Goal: Task Accomplishment & Management: Manage account settings

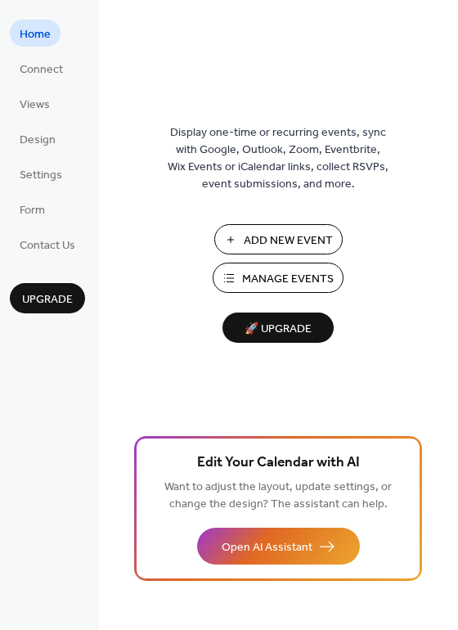
click at [306, 278] on span "Manage Events" at bounding box center [288, 279] width 92 height 17
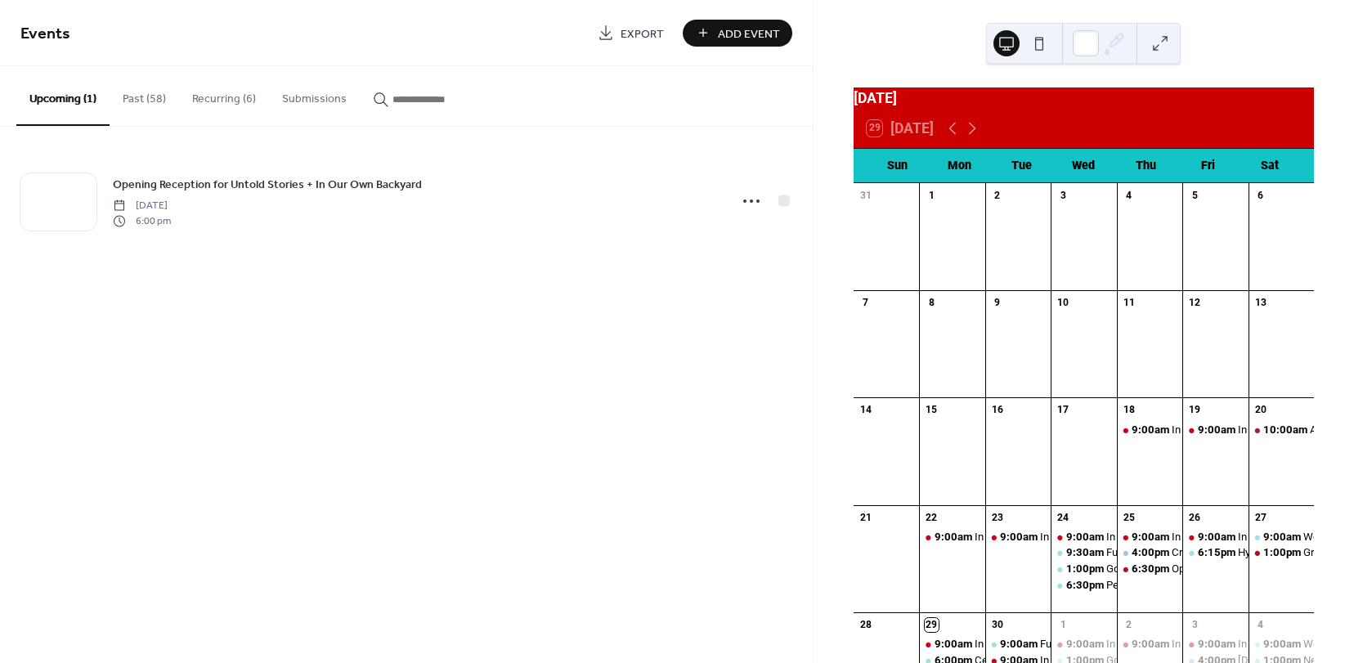
click at [225, 98] on button "Recurring (6)" at bounding box center [224, 95] width 90 height 58
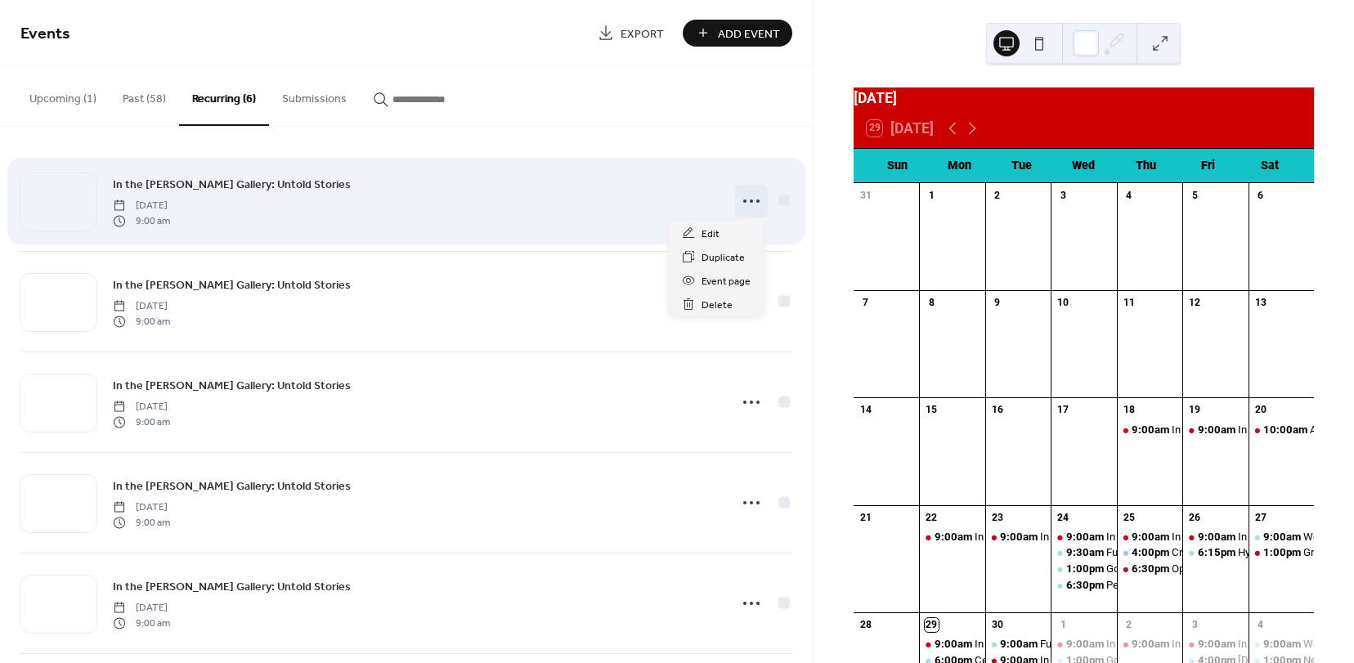
click at [743, 199] on circle at bounding box center [744, 200] width 3 height 3
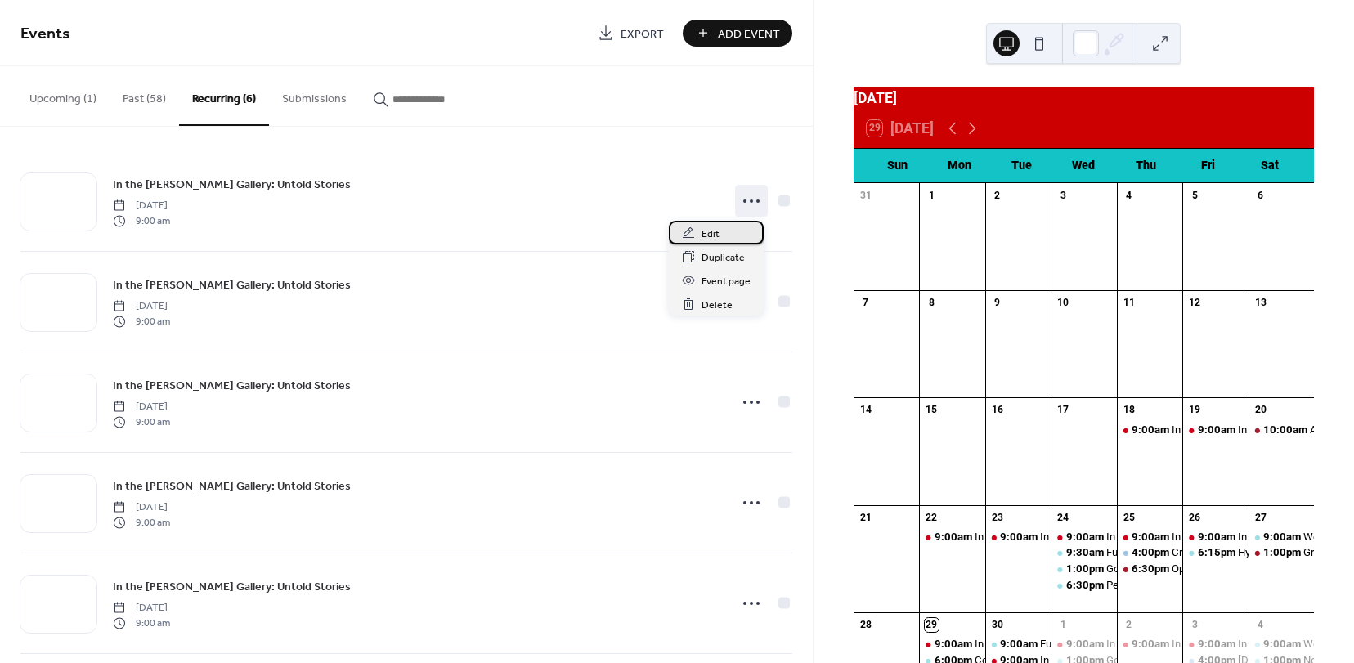
click at [712, 231] on span "Edit" at bounding box center [711, 234] width 18 height 17
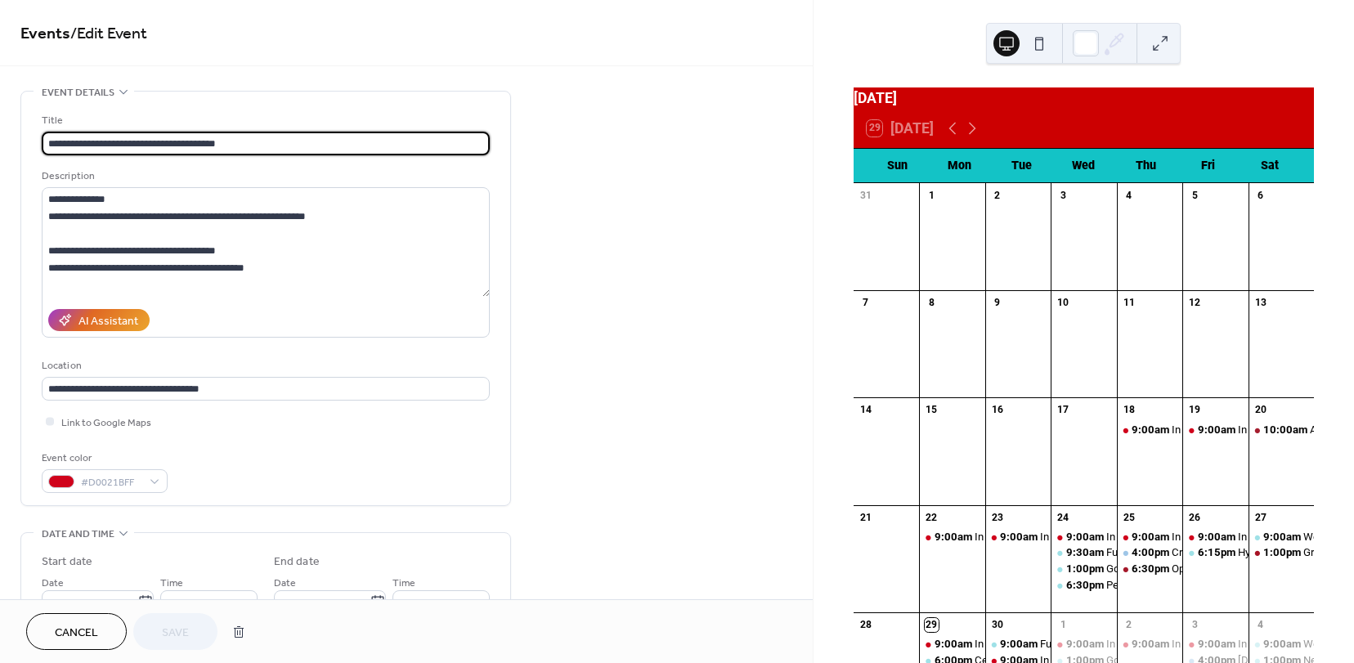
type input "**********"
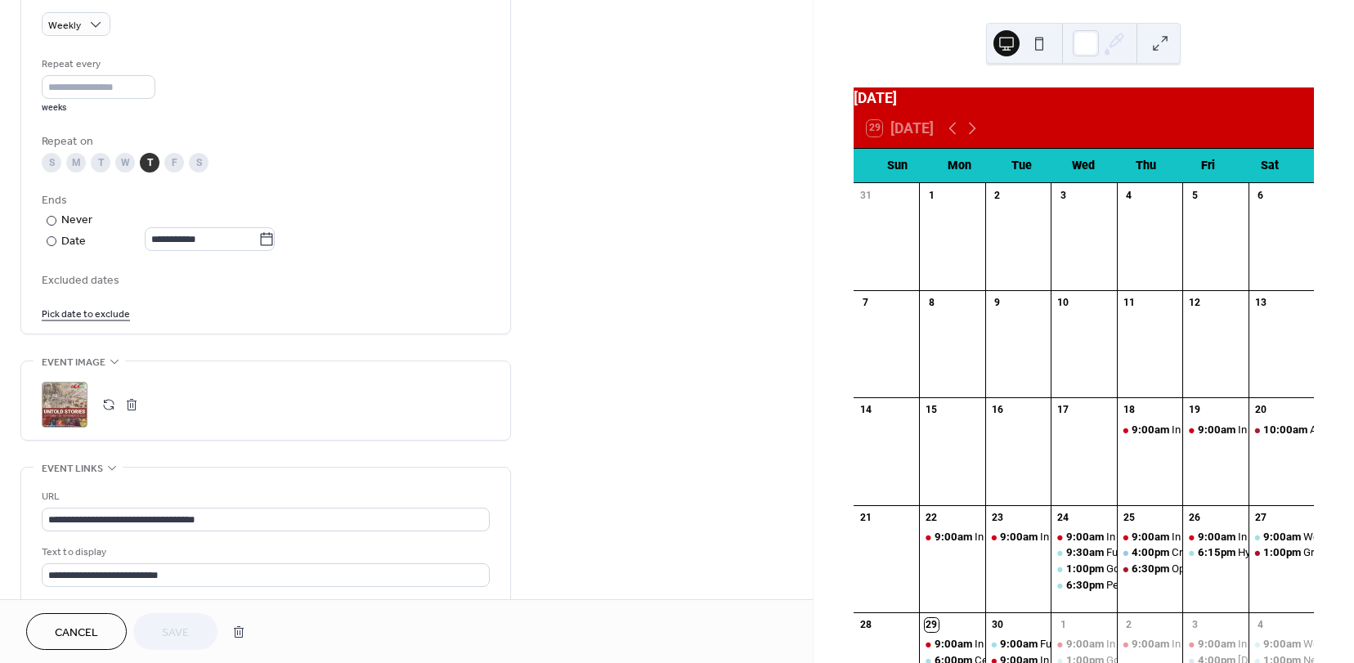
scroll to position [736, 0]
click at [108, 403] on button "button" at bounding box center [108, 402] width 23 height 23
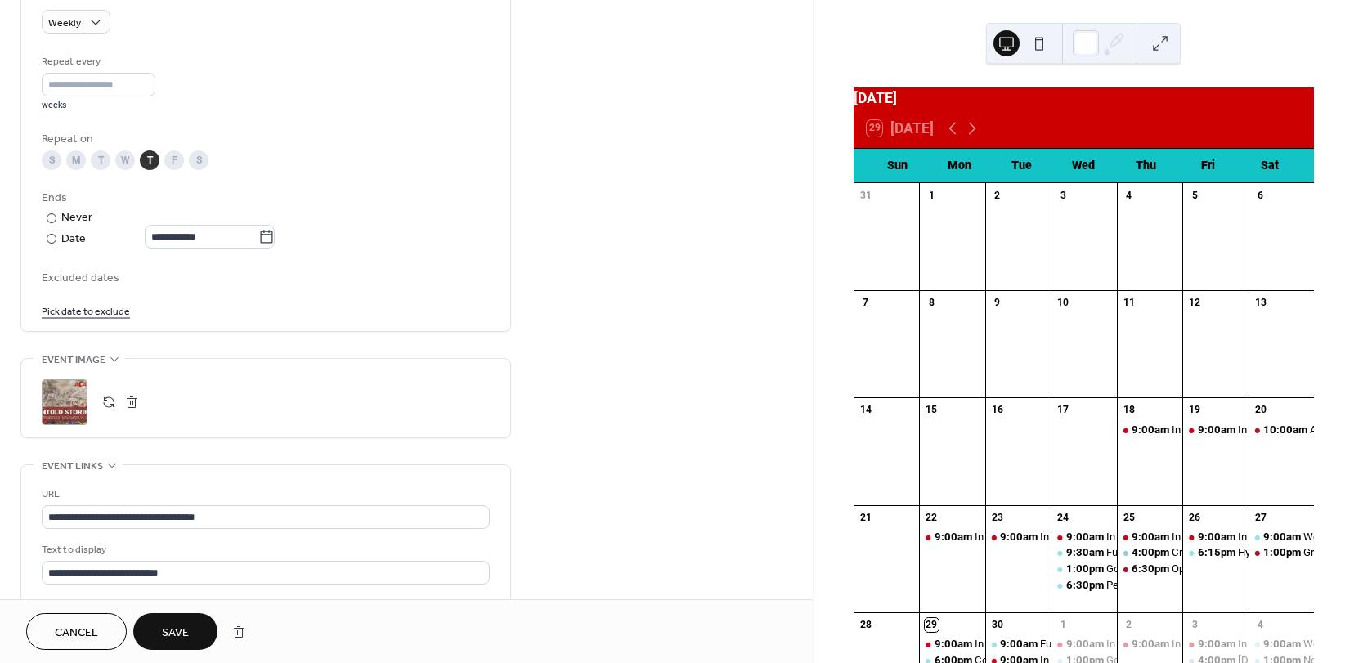
click at [172, 625] on span "Save" at bounding box center [175, 633] width 27 height 17
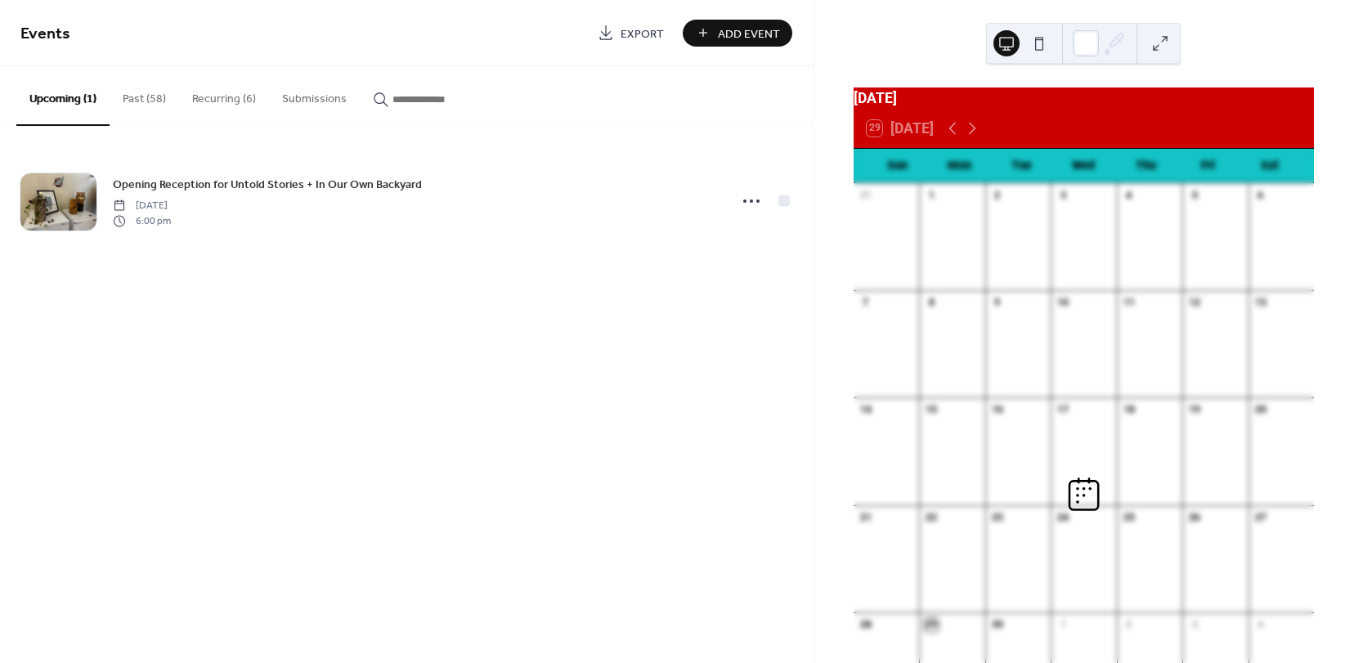
click at [228, 100] on button "Recurring (6)" at bounding box center [224, 95] width 90 height 58
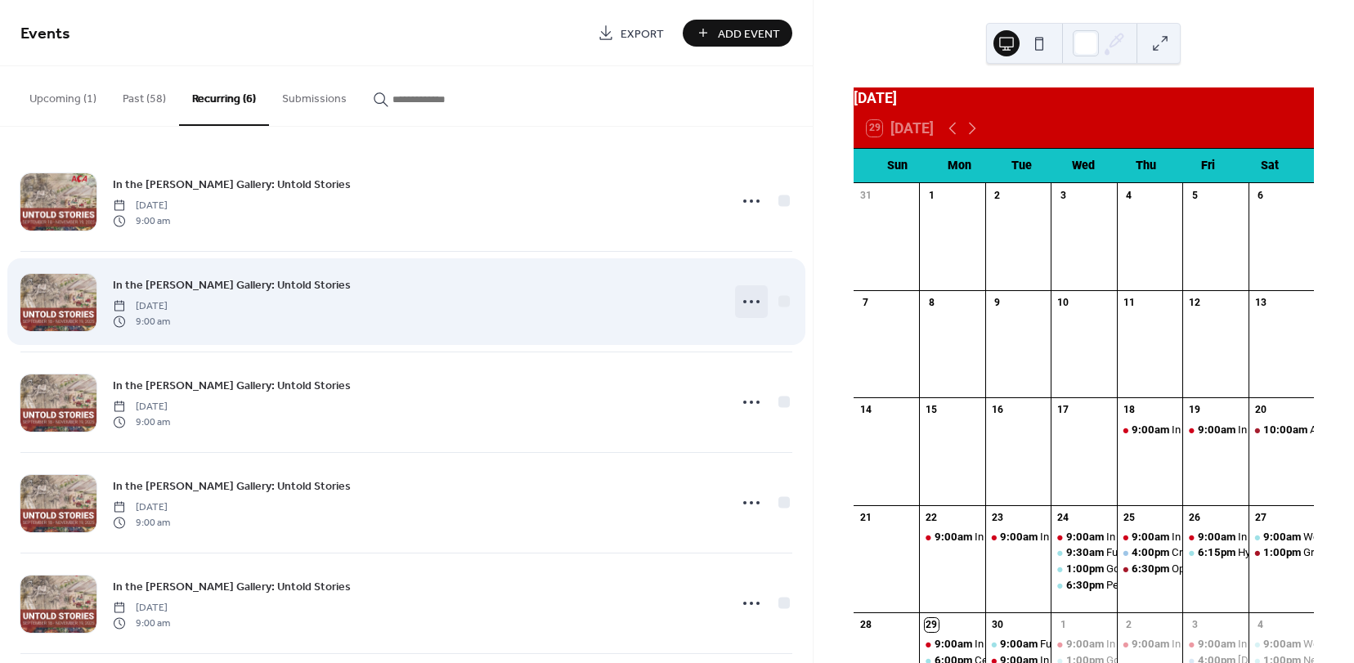
click at [750, 300] on circle at bounding box center [751, 301] width 3 height 3
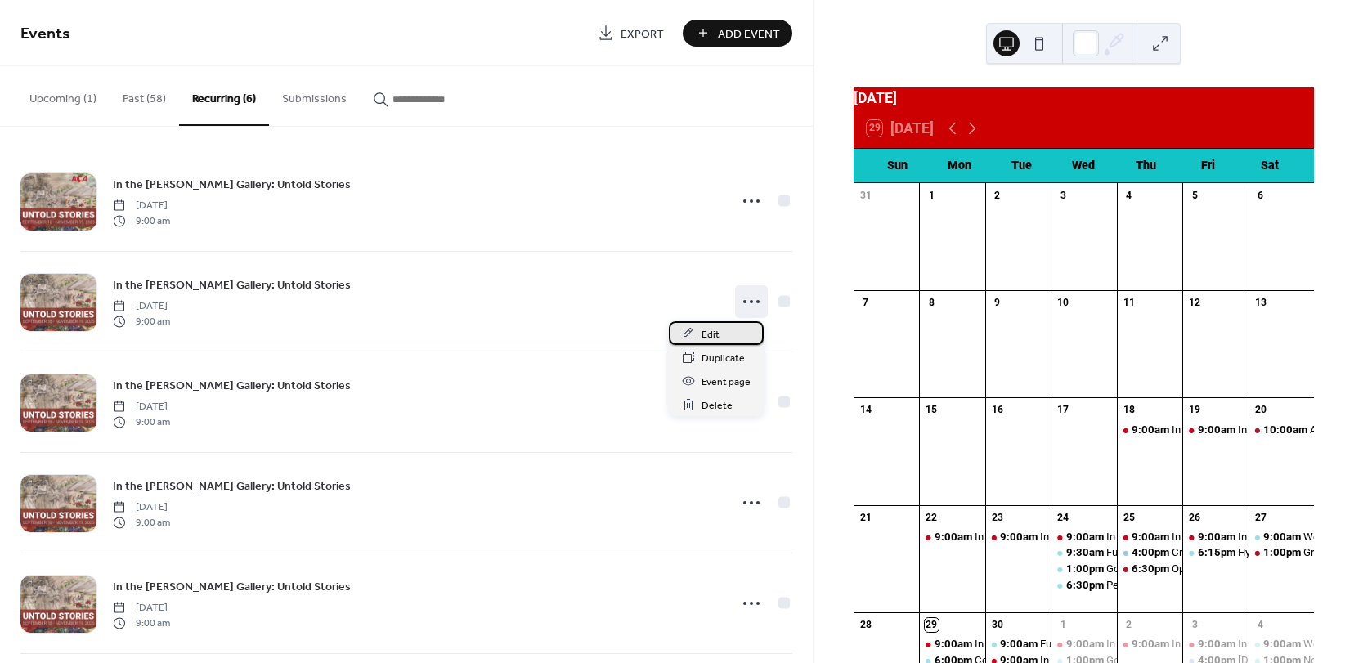
click at [717, 332] on span "Edit" at bounding box center [711, 334] width 18 height 17
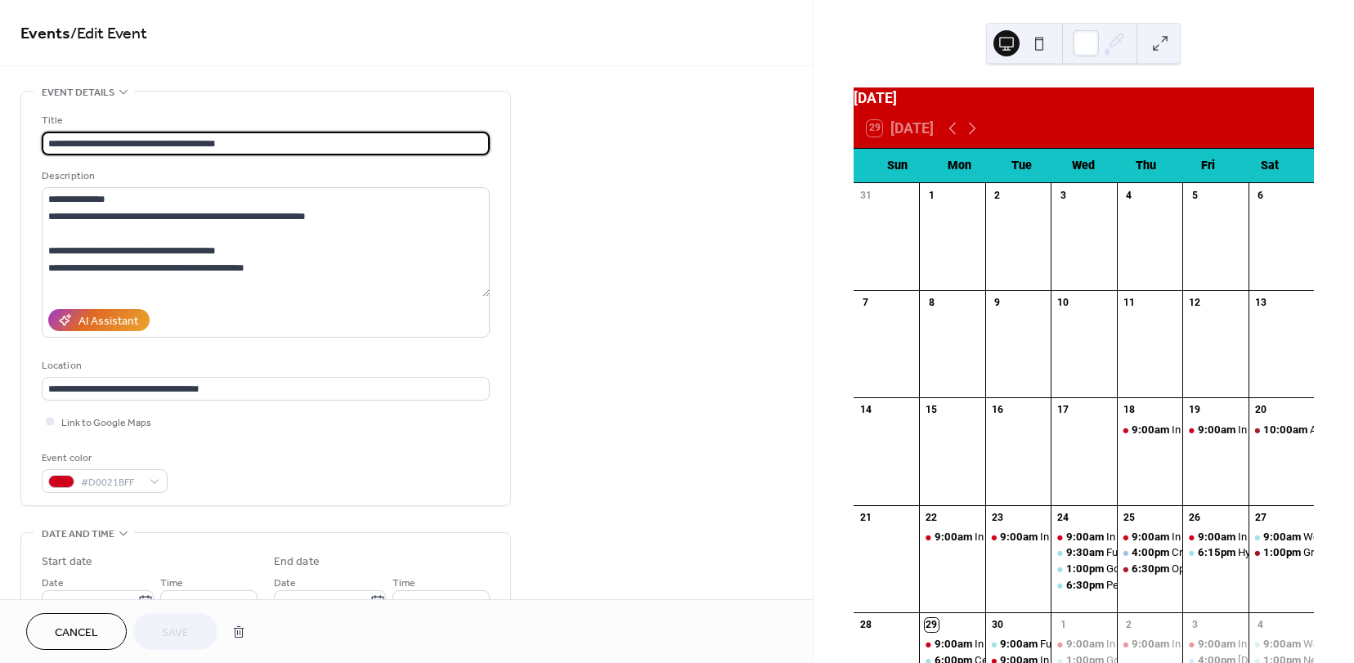
type input "**********"
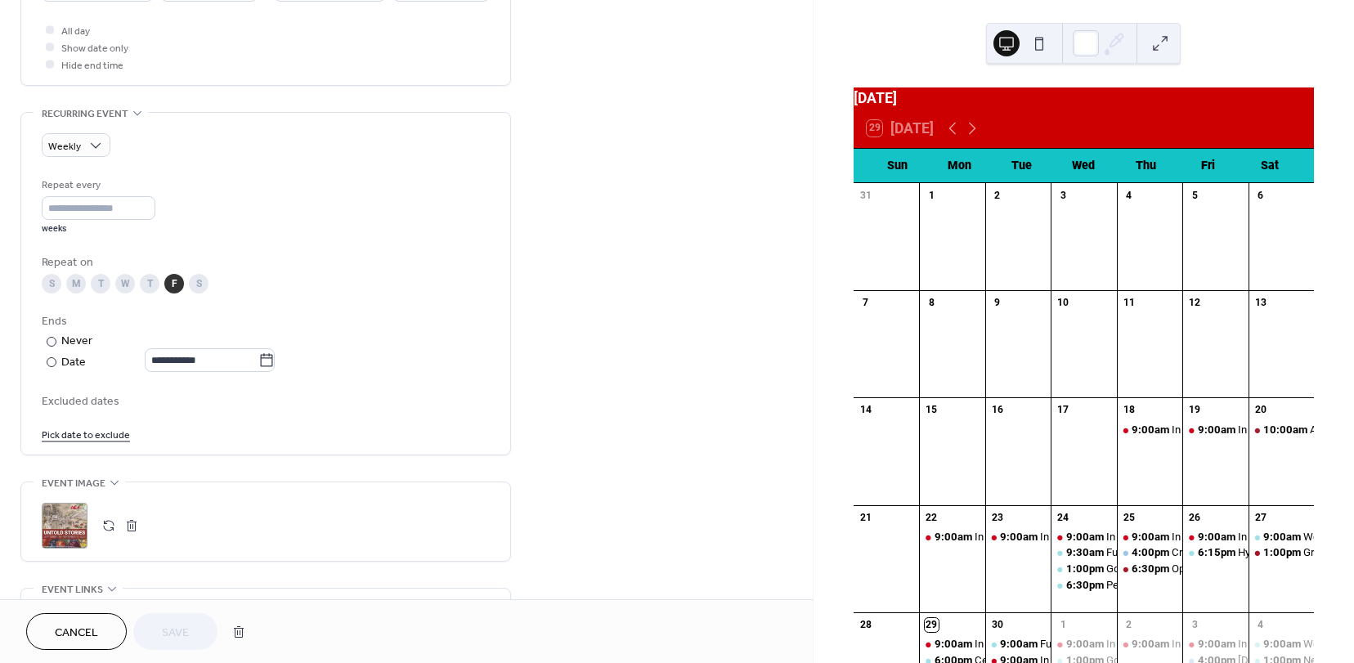
scroll to position [654, 0]
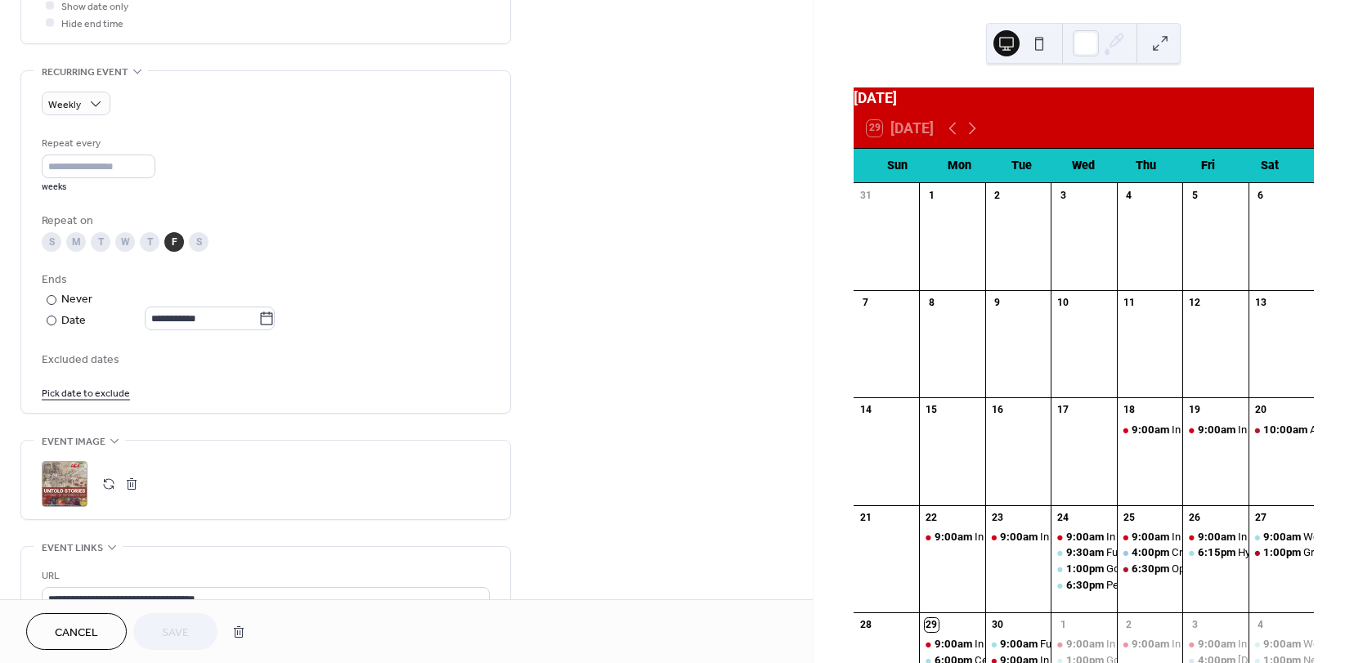
click at [110, 485] on button "button" at bounding box center [108, 484] width 23 height 23
click at [173, 631] on span "Save" at bounding box center [175, 633] width 27 height 17
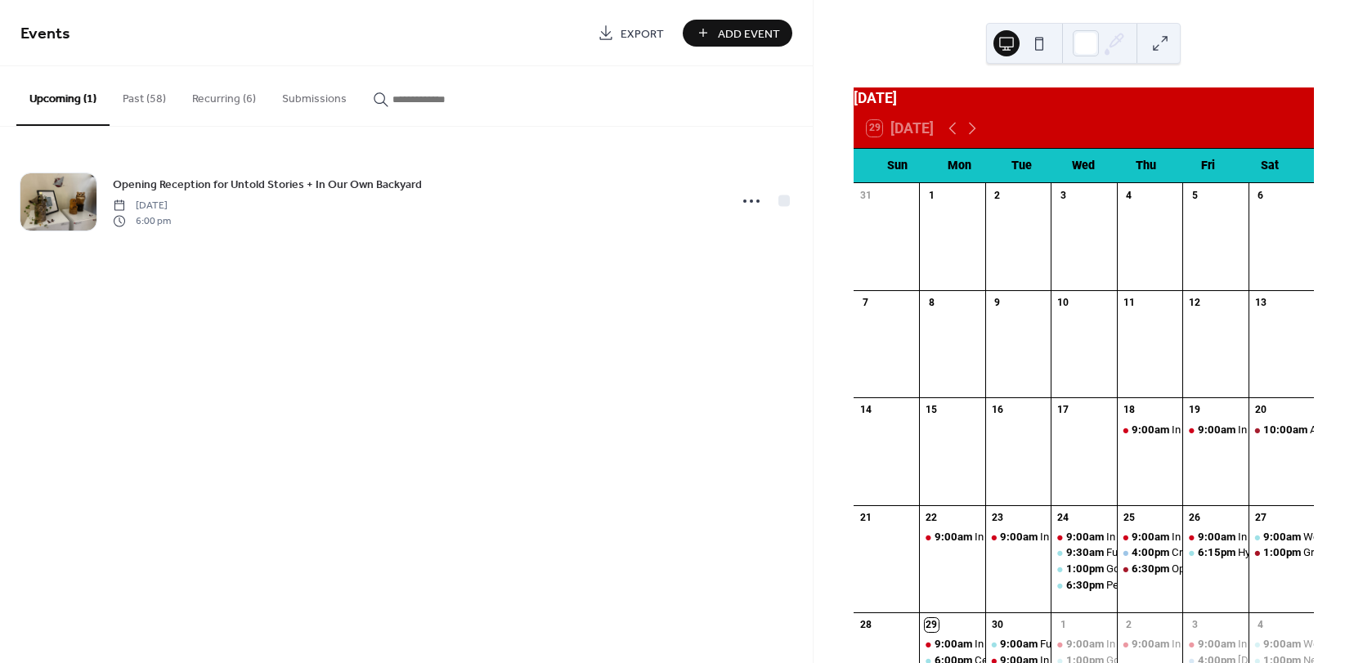
click at [219, 114] on div "Upcoming (1) Past (58) Recurring (6) Submissions Opening Reception for Untold S…" at bounding box center [406, 170] width 813 height 209
click at [217, 90] on button "Recurring (6)" at bounding box center [224, 95] width 90 height 58
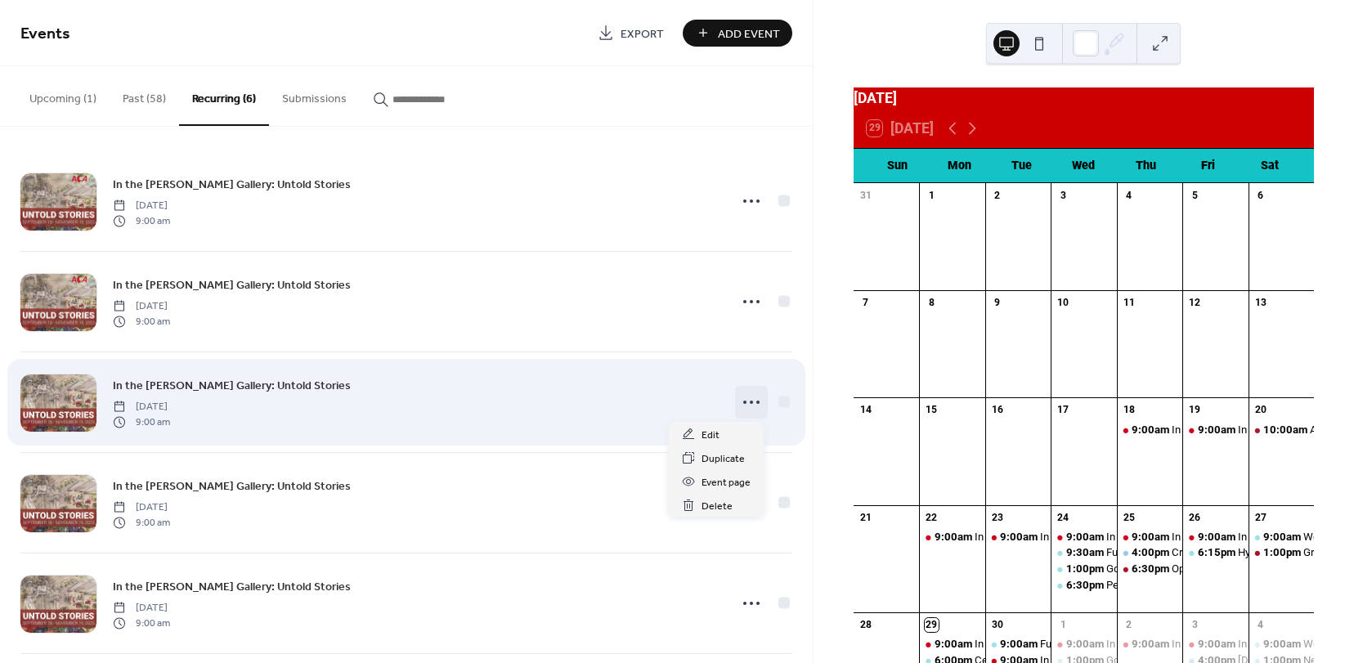
click at [739, 407] on icon at bounding box center [751, 402] width 26 height 26
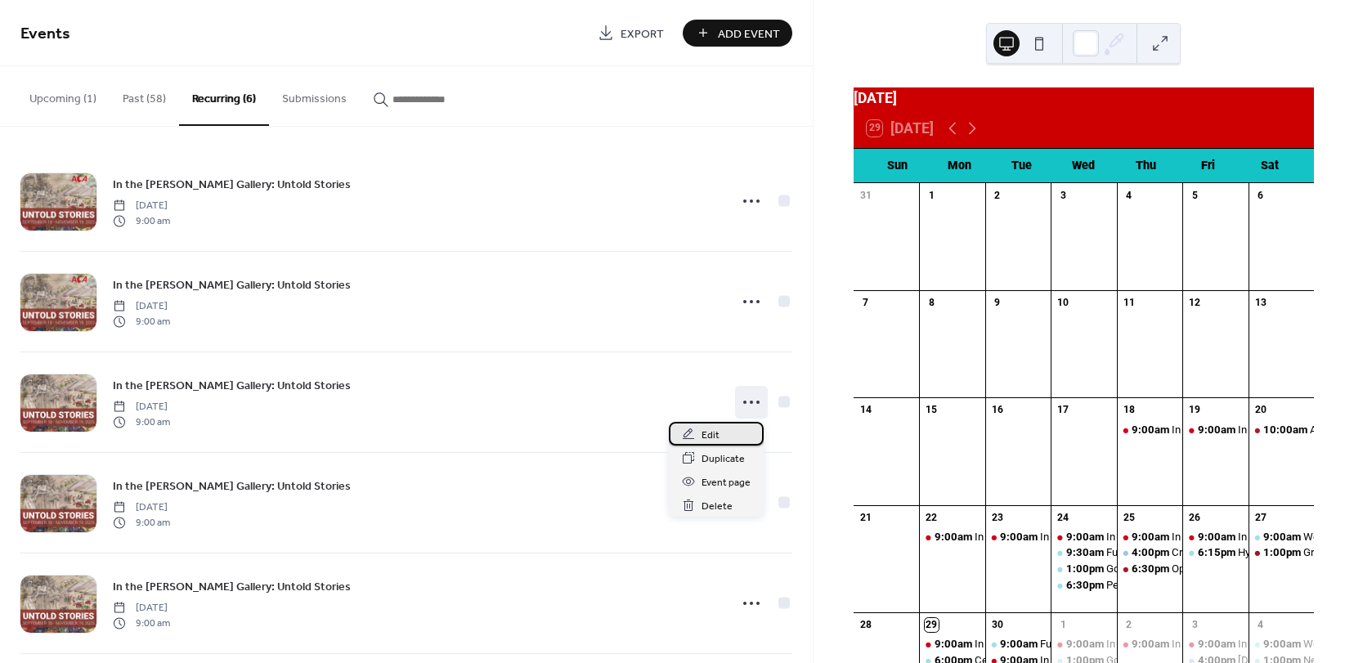
click at [702, 434] on span "Edit" at bounding box center [711, 435] width 18 height 17
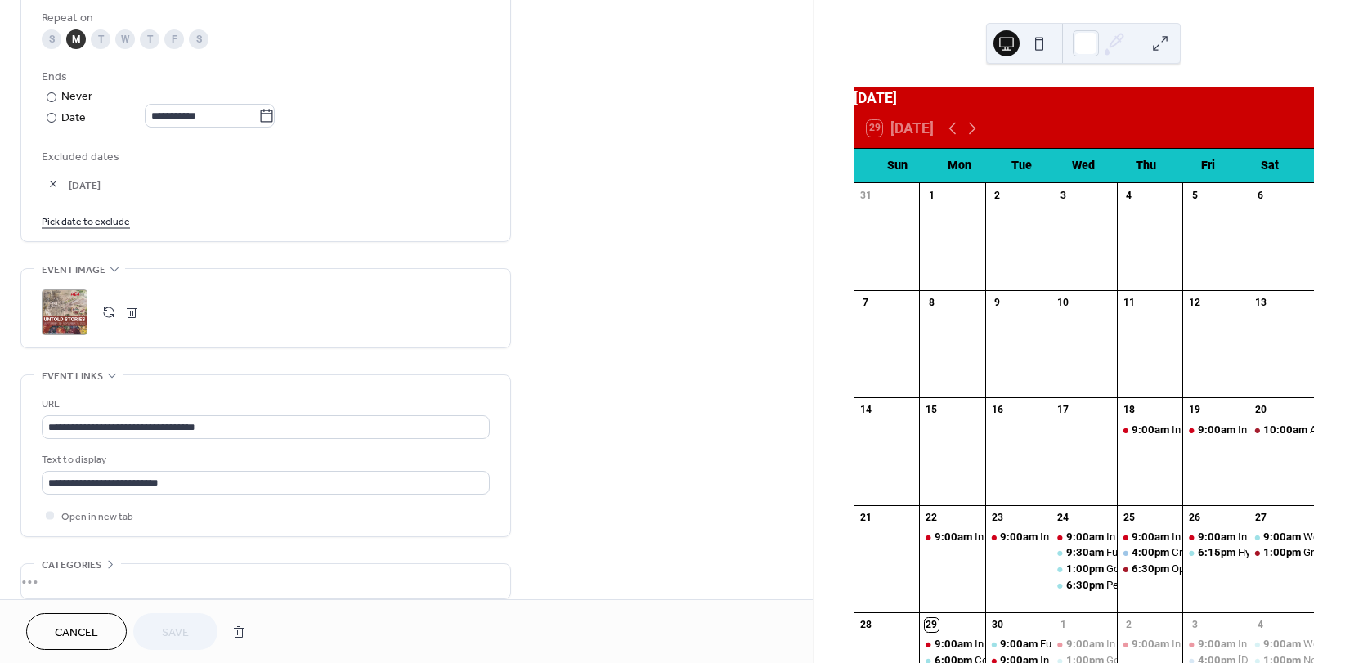
scroll to position [899, 0]
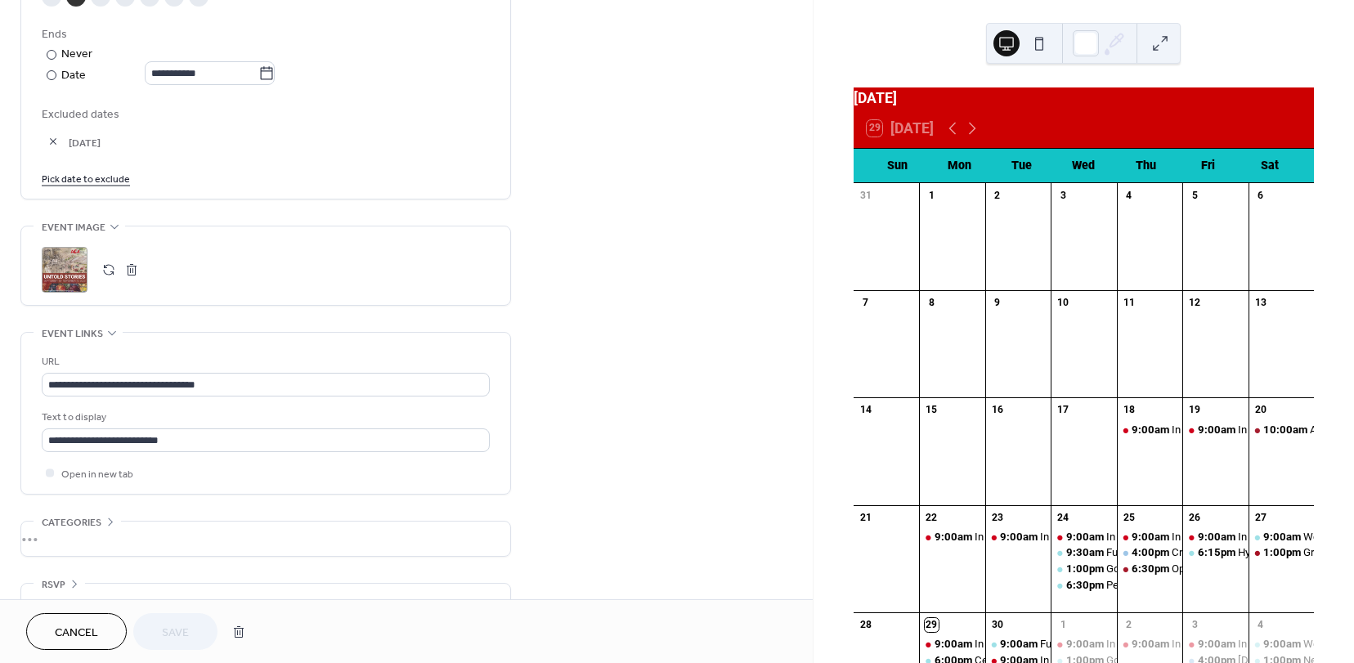
click at [107, 270] on button "button" at bounding box center [108, 269] width 23 height 23
click at [183, 632] on span "Save" at bounding box center [175, 633] width 27 height 17
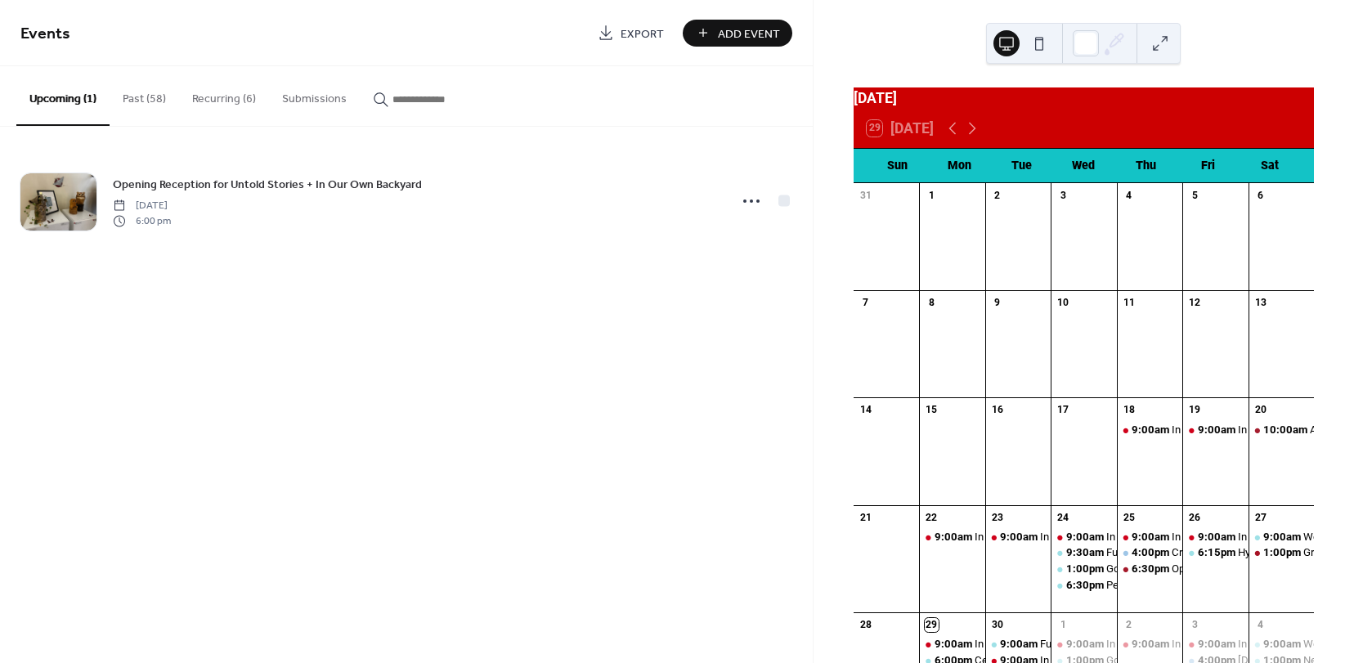
click at [218, 100] on button "Recurring (6)" at bounding box center [224, 95] width 90 height 58
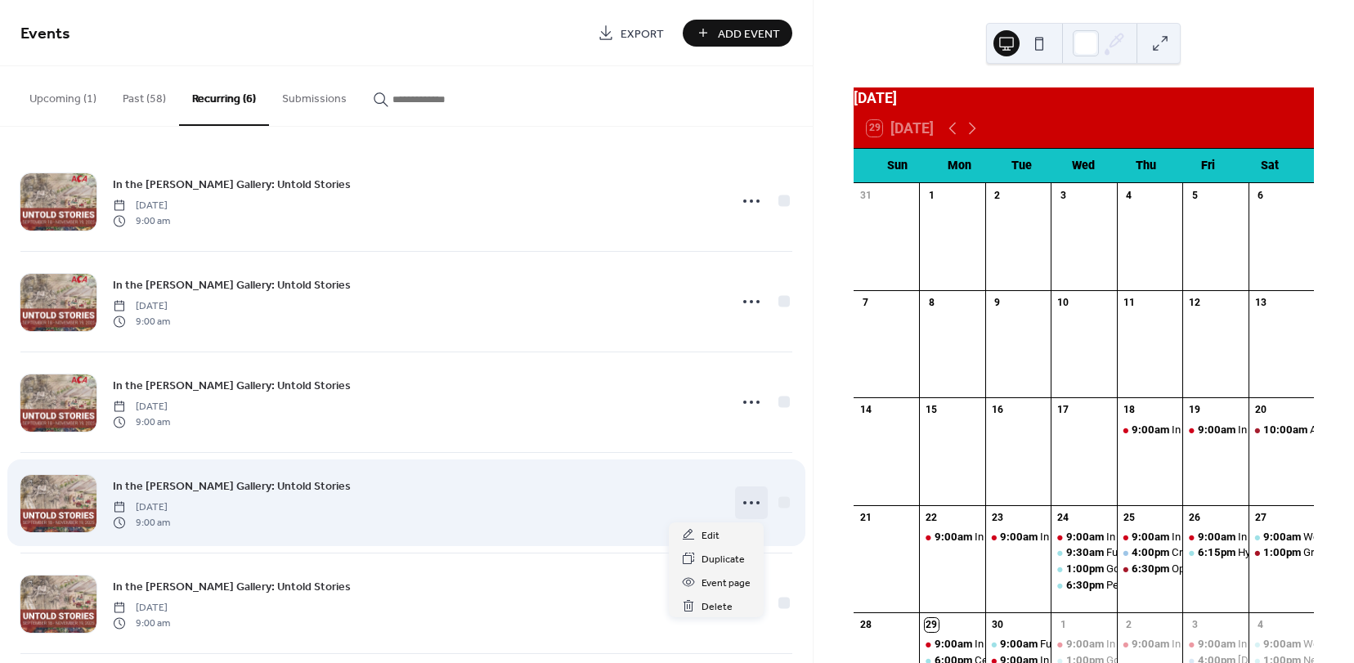
click at [743, 504] on circle at bounding box center [744, 502] width 3 height 3
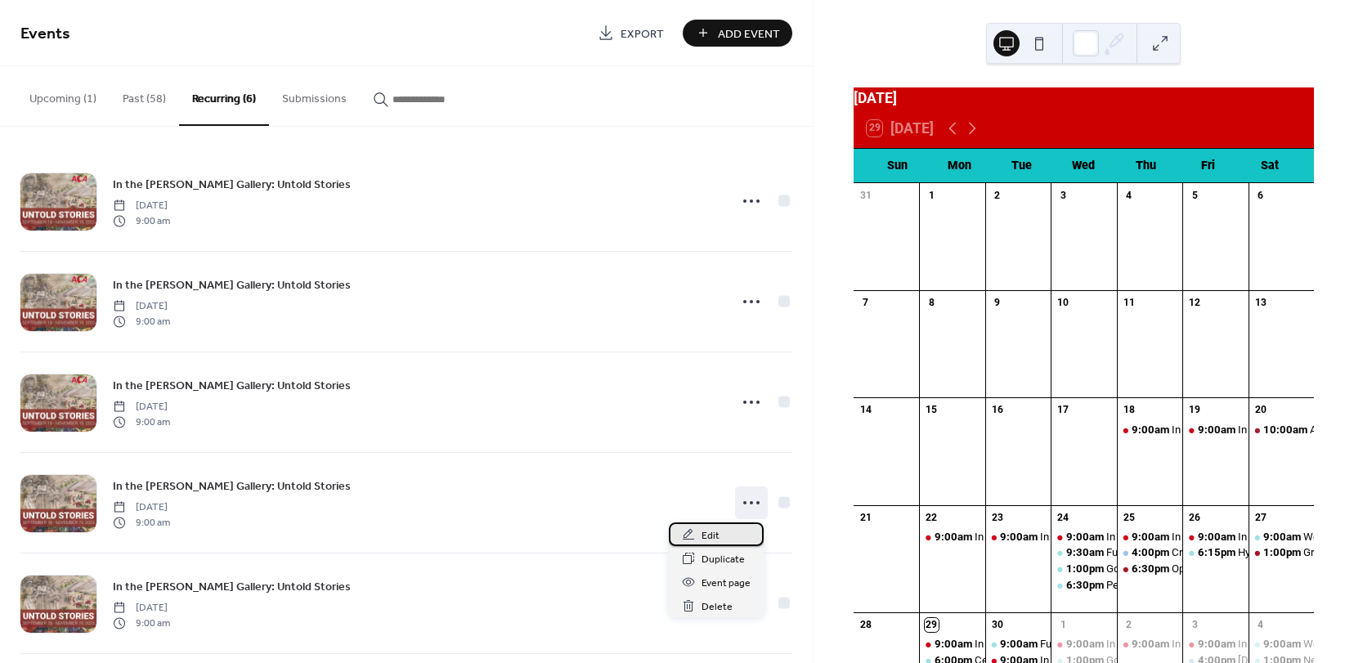
click at [714, 536] on span "Edit" at bounding box center [711, 535] width 18 height 17
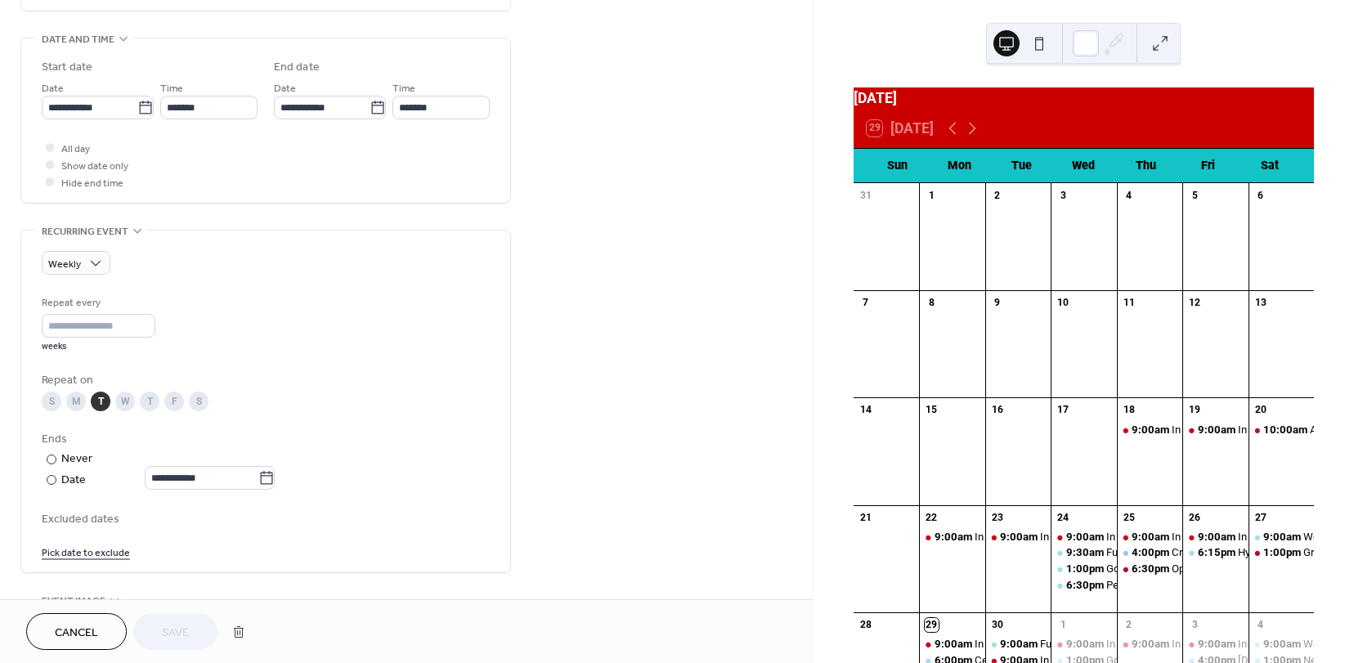
scroll to position [491, 0]
click at [90, 558] on link "Pick date to exclude" at bounding box center [86, 555] width 88 height 17
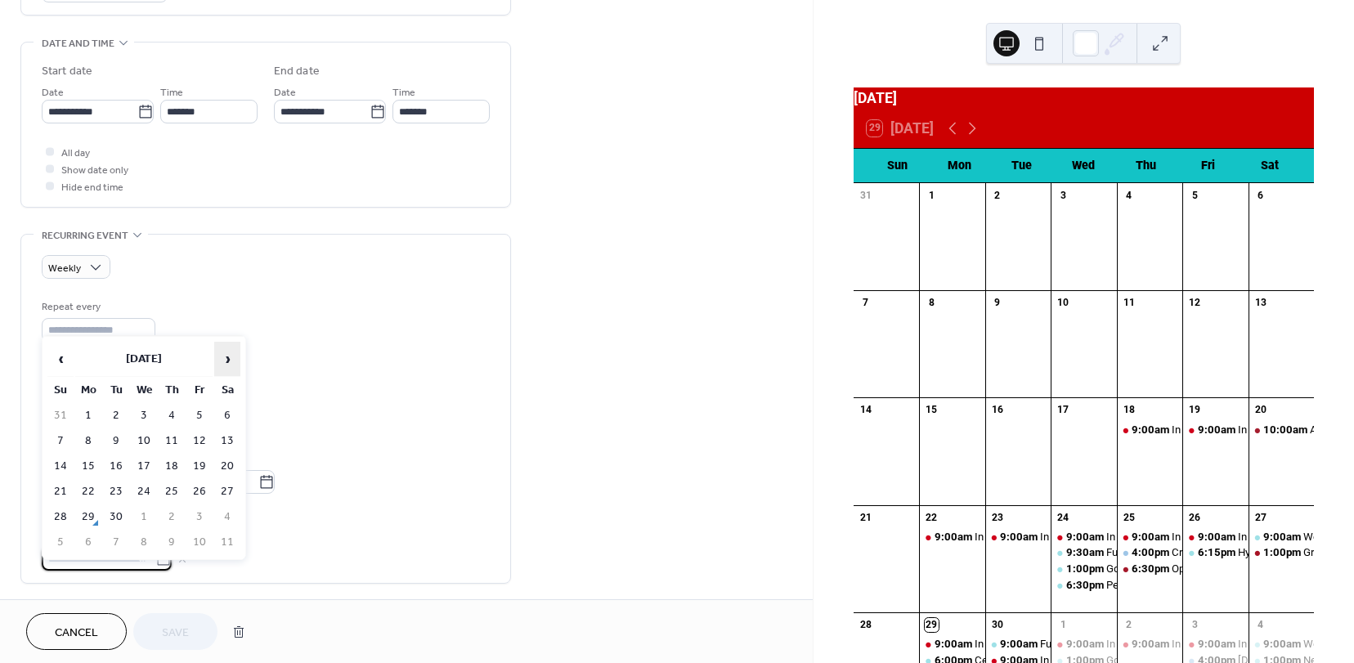
click at [229, 356] on span "›" at bounding box center [227, 359] width 25 height 33
click at [110, 467] on td "11" at bounding box center [116, 467] width 26 height 24
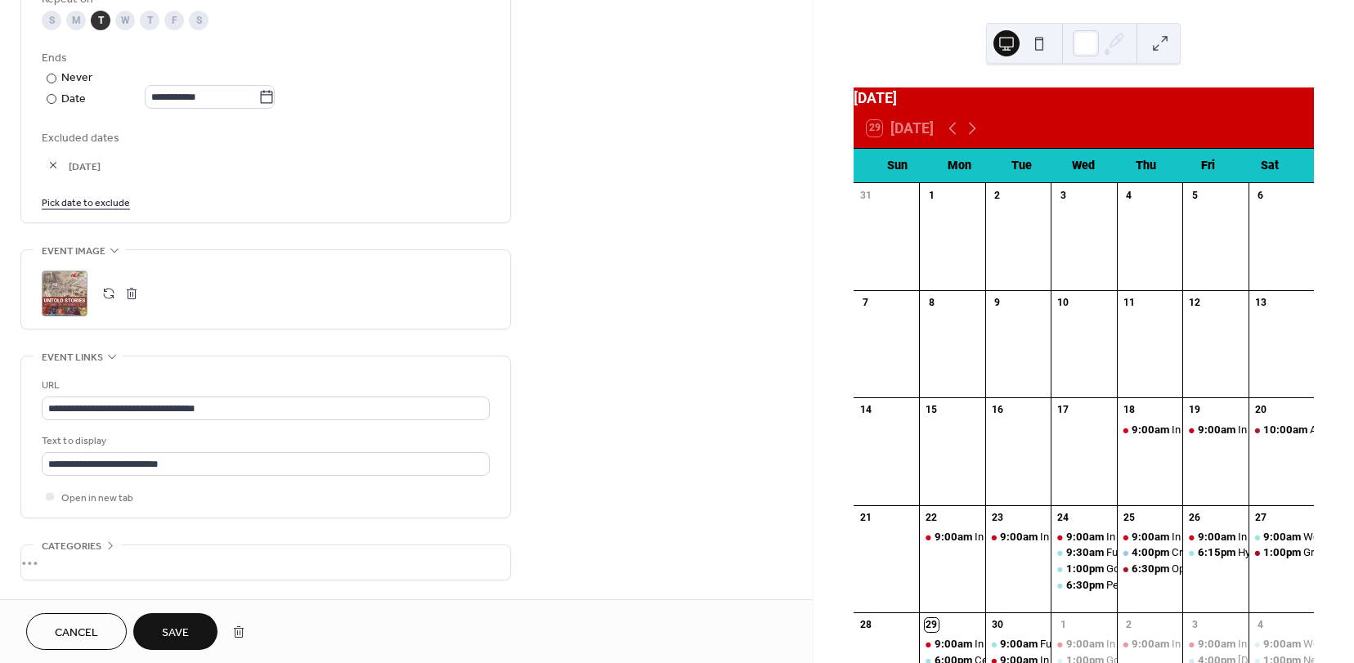
scroll to position [899, 0]
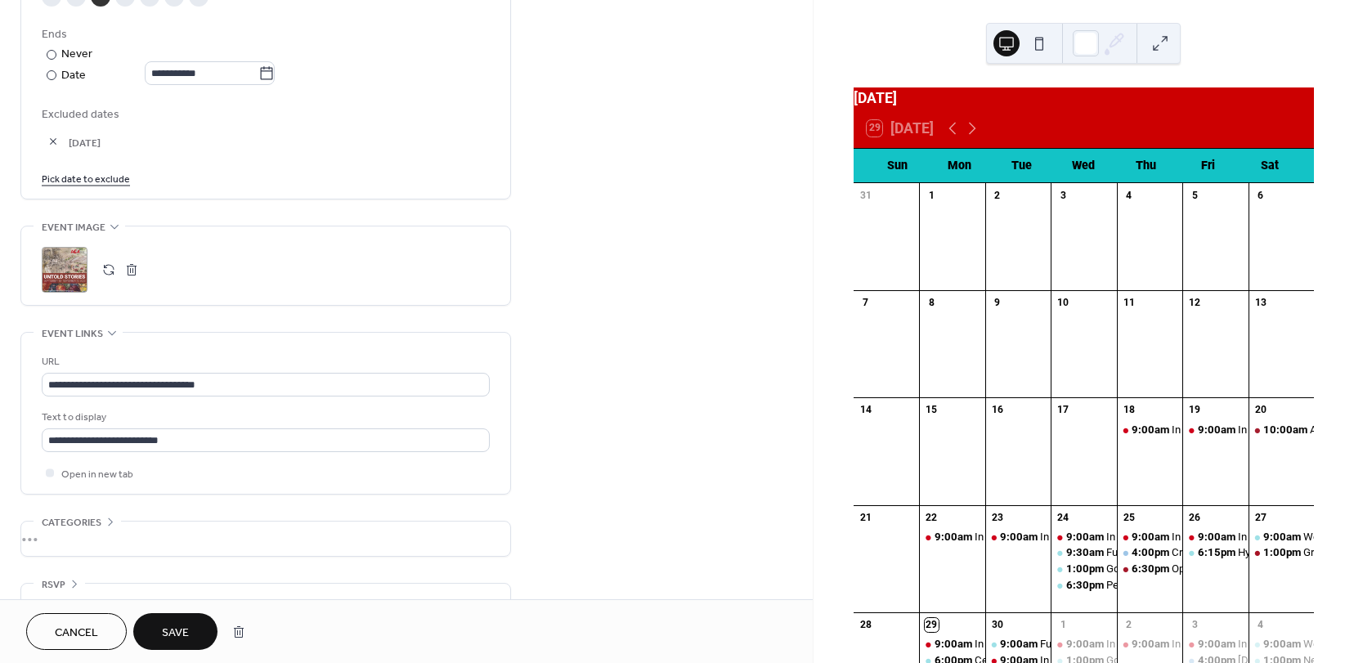
click at [108, 266] on button "button" at bounding box center [108, 269] width 23 height 23
click at [161, 628] on button "Save" at bounding box center [175, 631] width 84 height 37
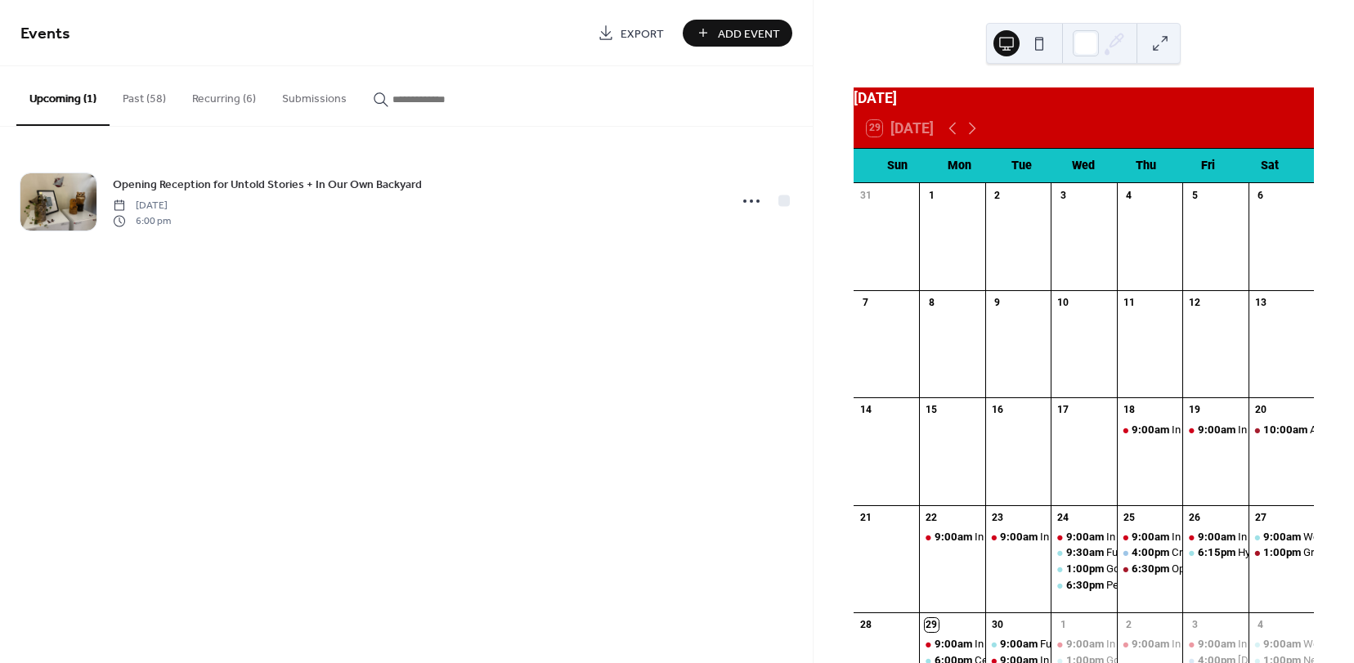
click at [231, 100] on button "Recurring (6)" at bounding box center [224, 95] width 90 height 58
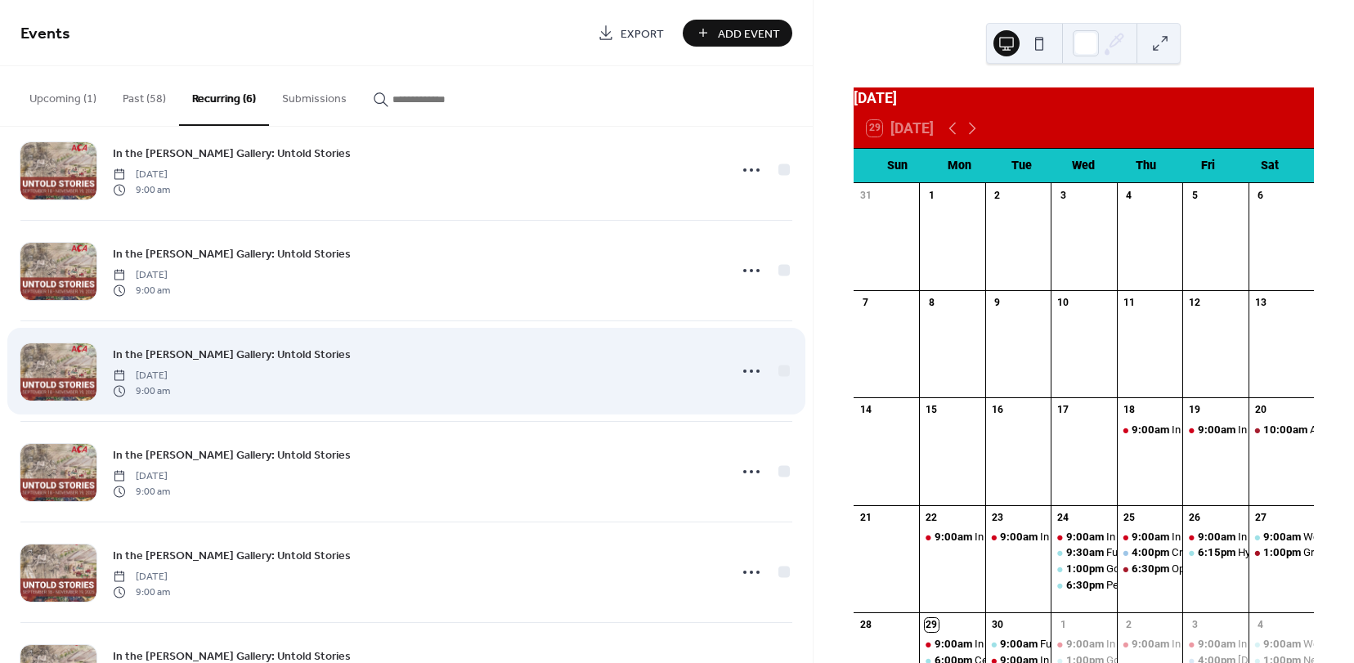
scroll to position [115, 0]
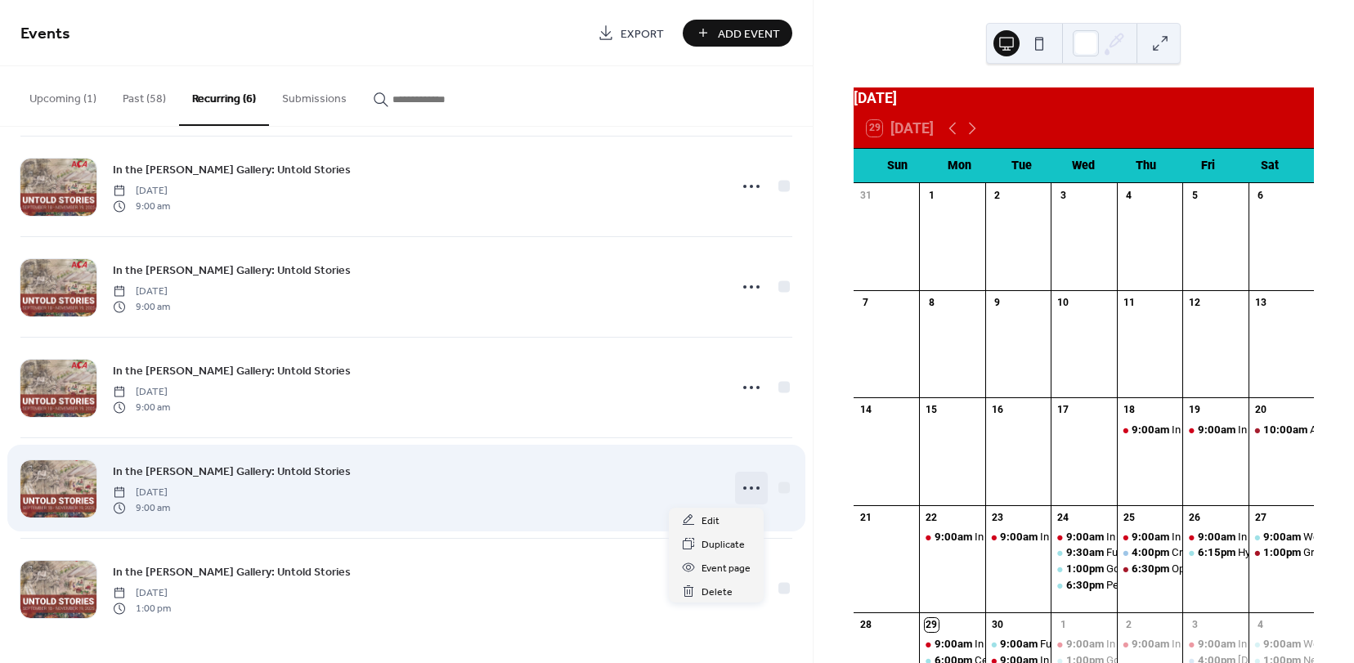
click at [754, 482] on icon at bounding box center [751, 488] width 26 height 26
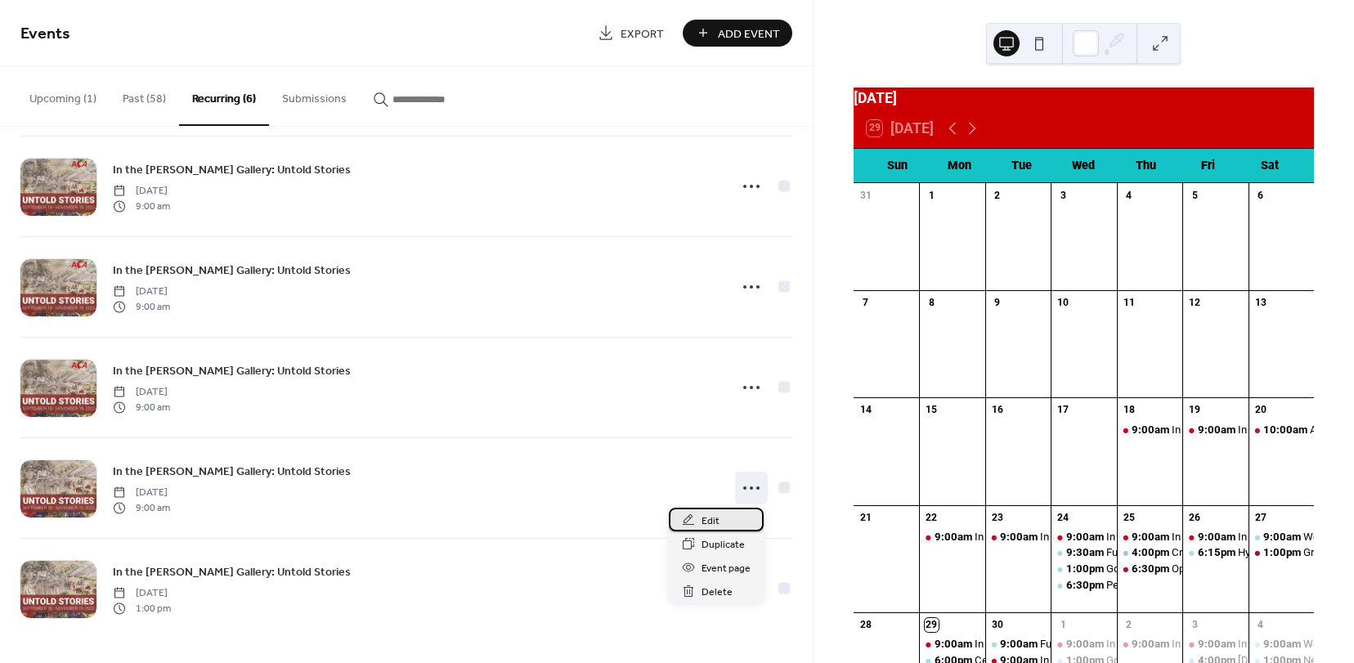
click at [707, 522] on span "Edit" at bounding box center [711, 521] width 18 height 17
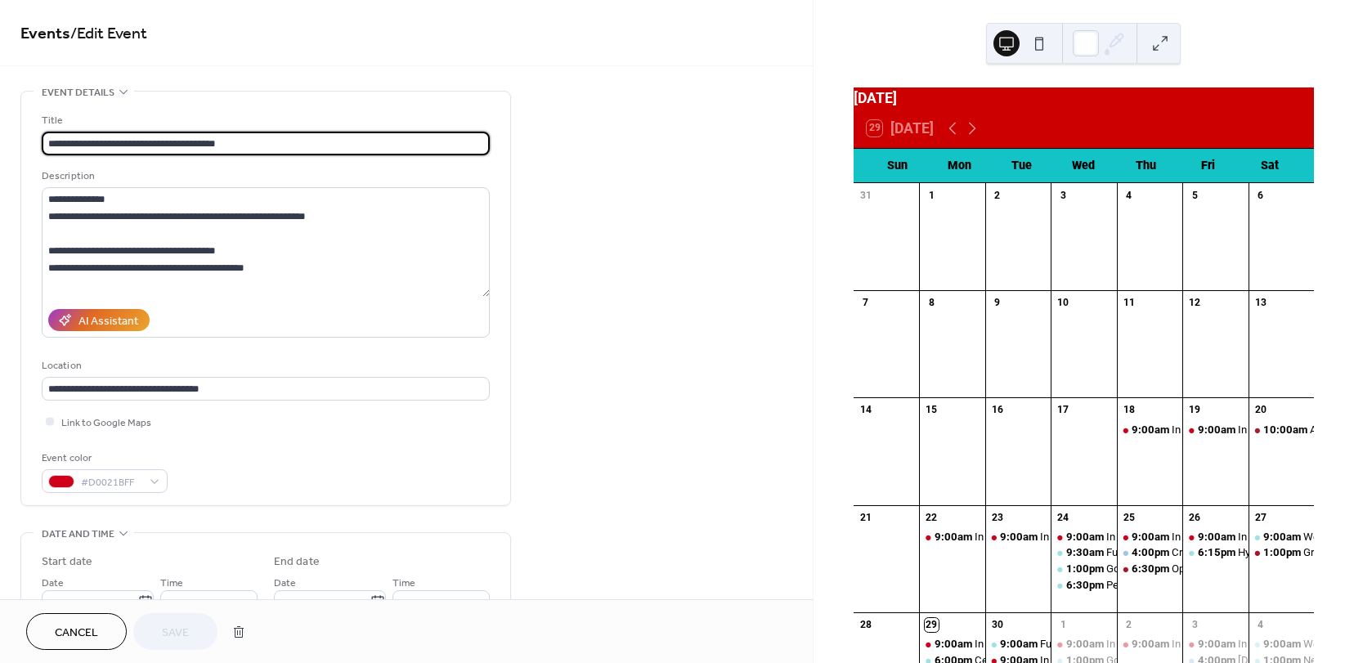
type input "**********"
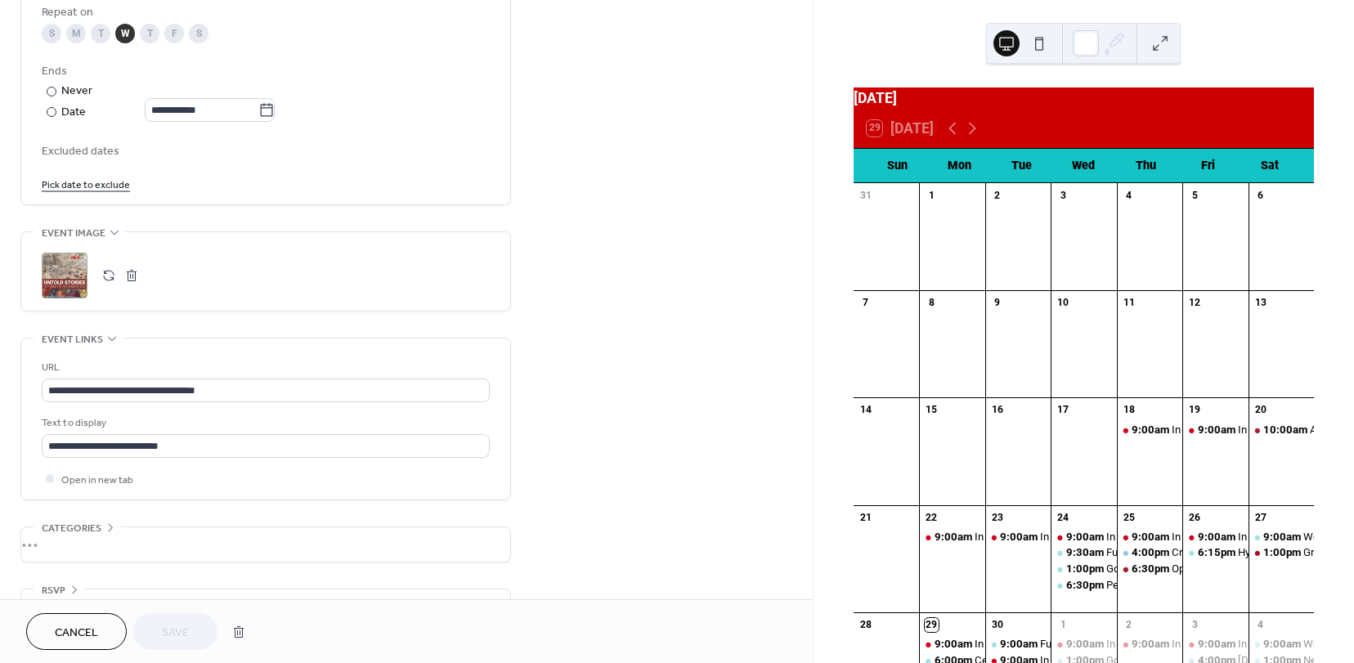
scroll to position [904, 0]
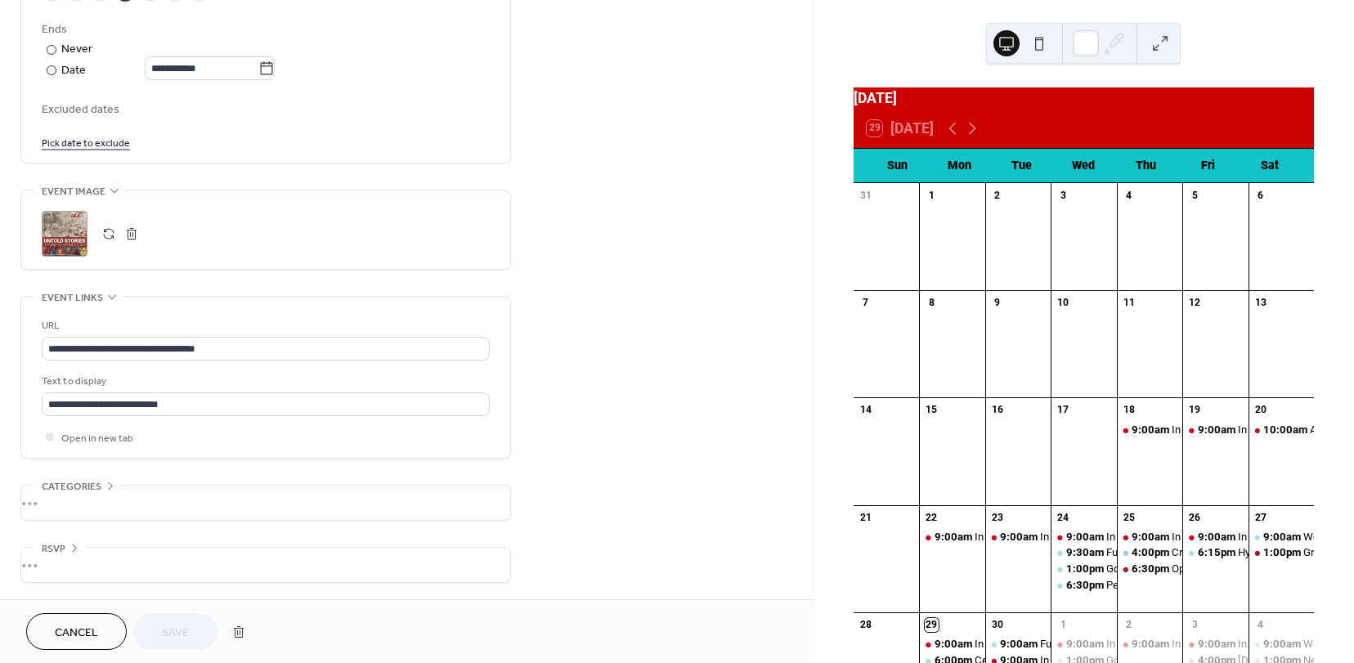
click at [102, 231] on button "button" at bounding box center [108, 233] width 23 height 23
click at [170, 634] on span "Save" at bounding box center [175, 633] width 27 height 17
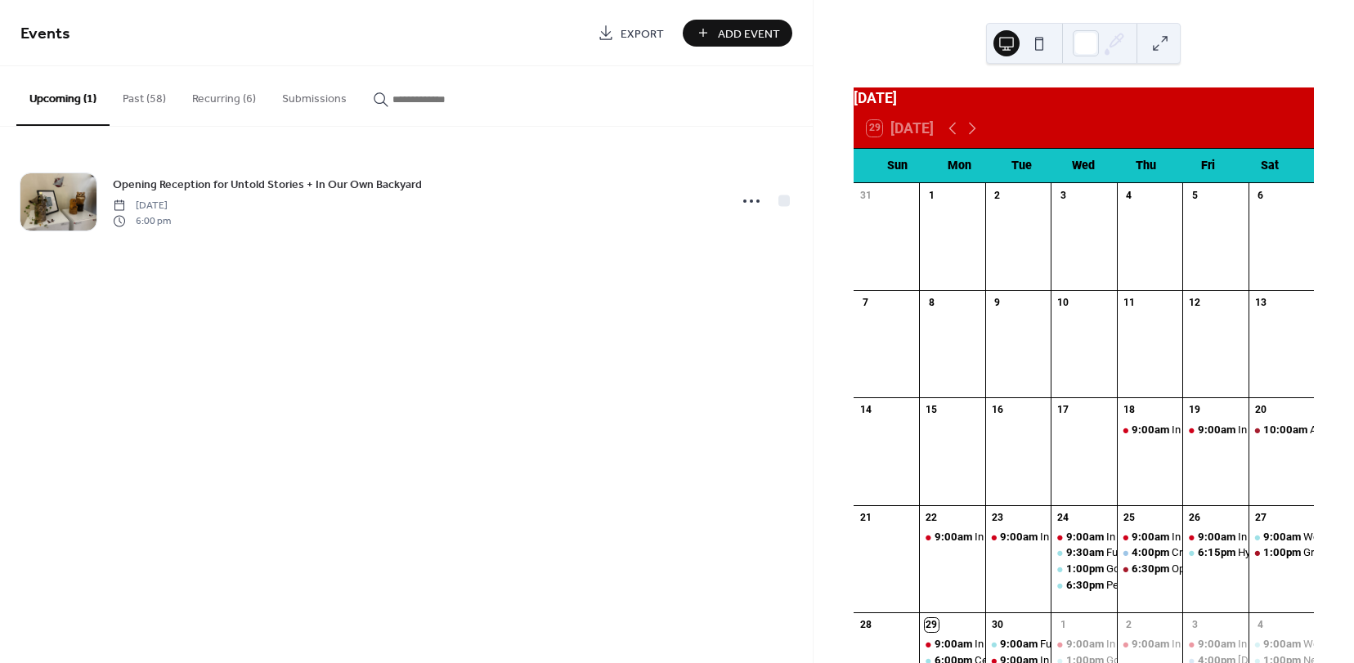
click at [237, 96] on button "Recurring (6)" at bounding box center [224, 95] width 90 height 58
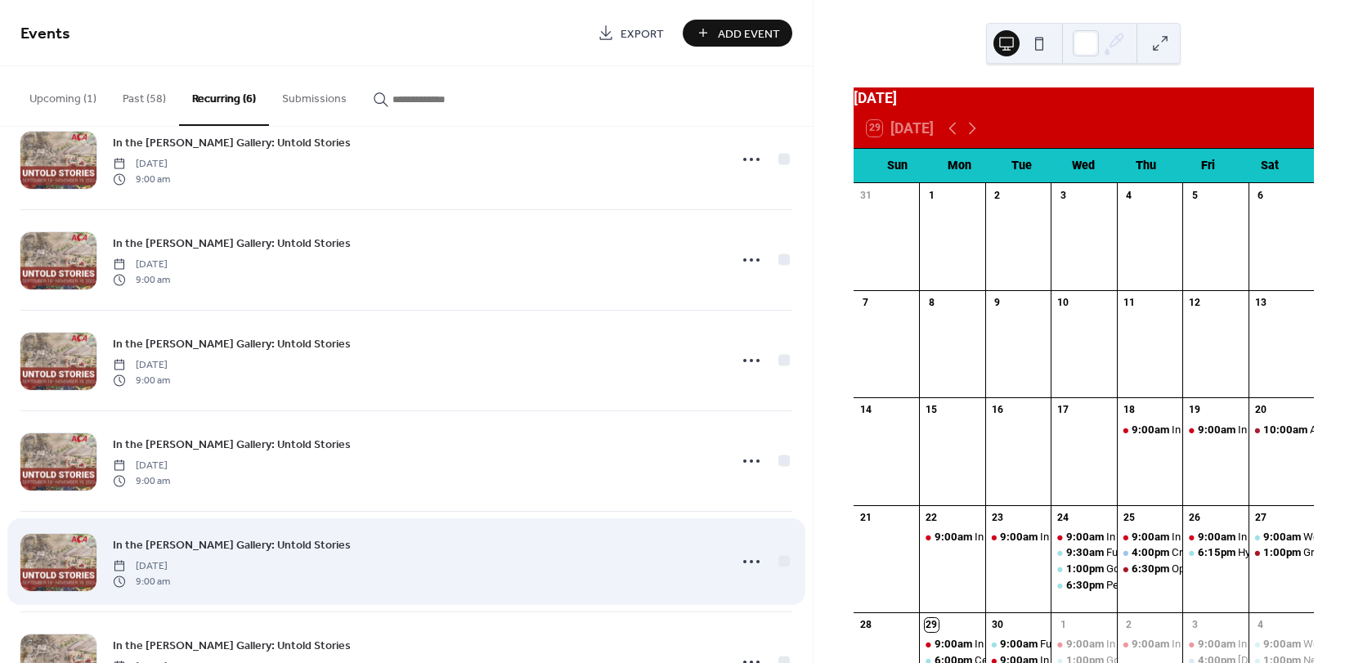
scroll to position [115, 0]
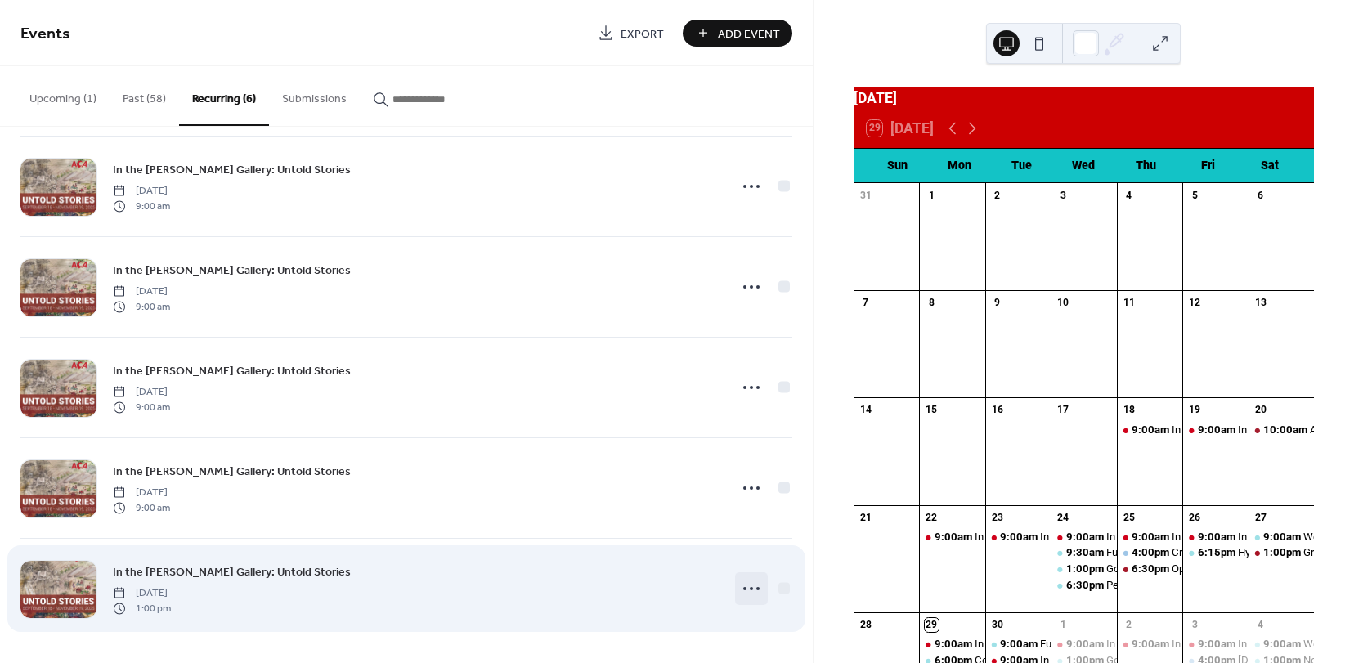
click at [751, 594] on icon at bounding box center [751, 589] width 26 height 26
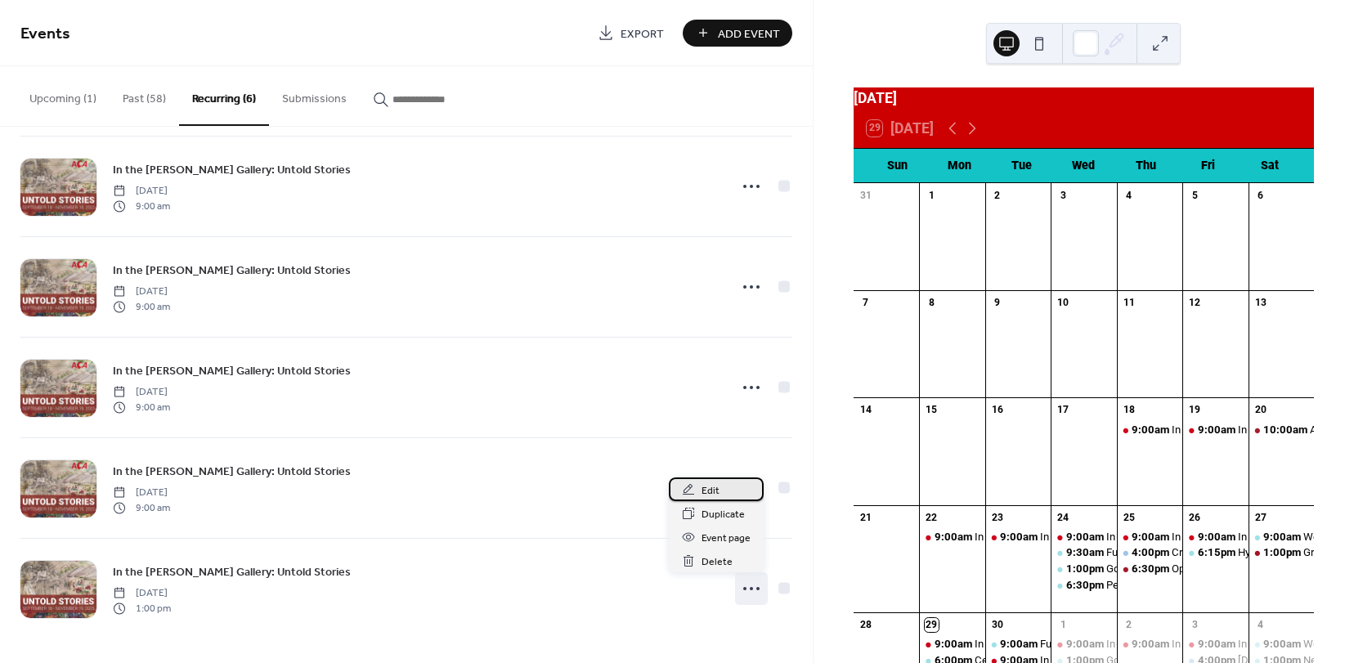
click at [724, 487] on div "Edit" at bounding box center [716, 489] width 95 height 24
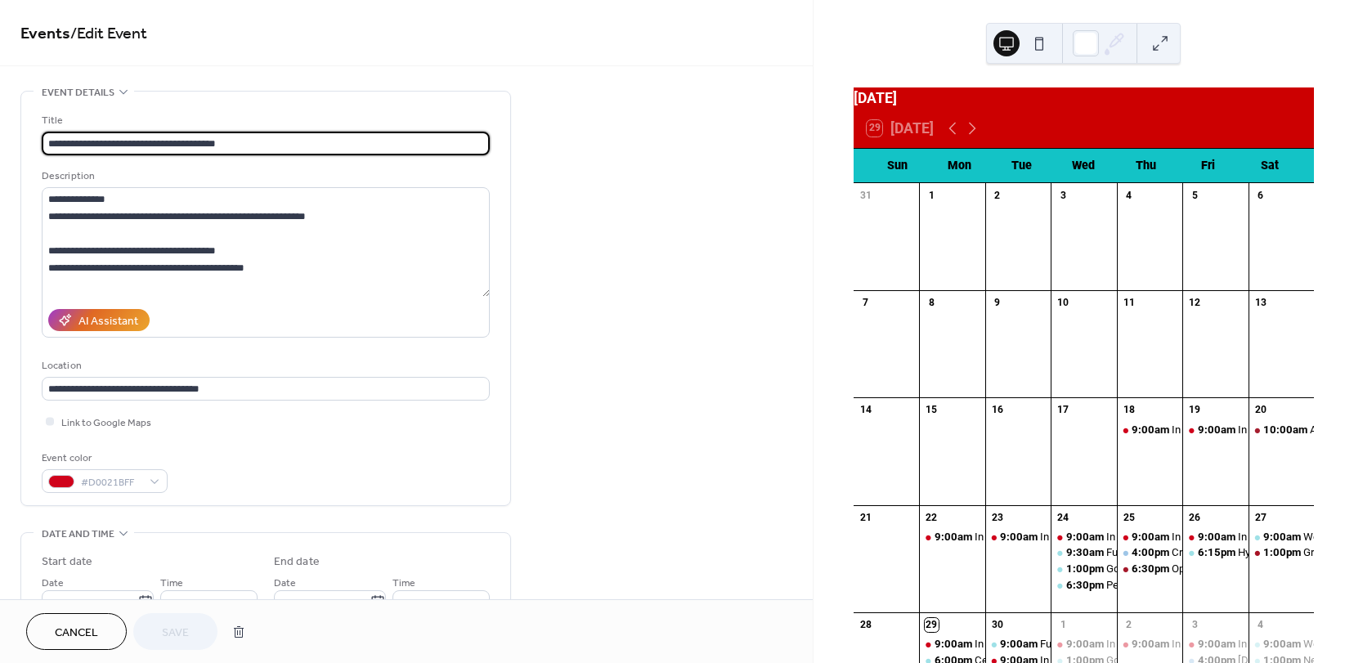
type input "**********"
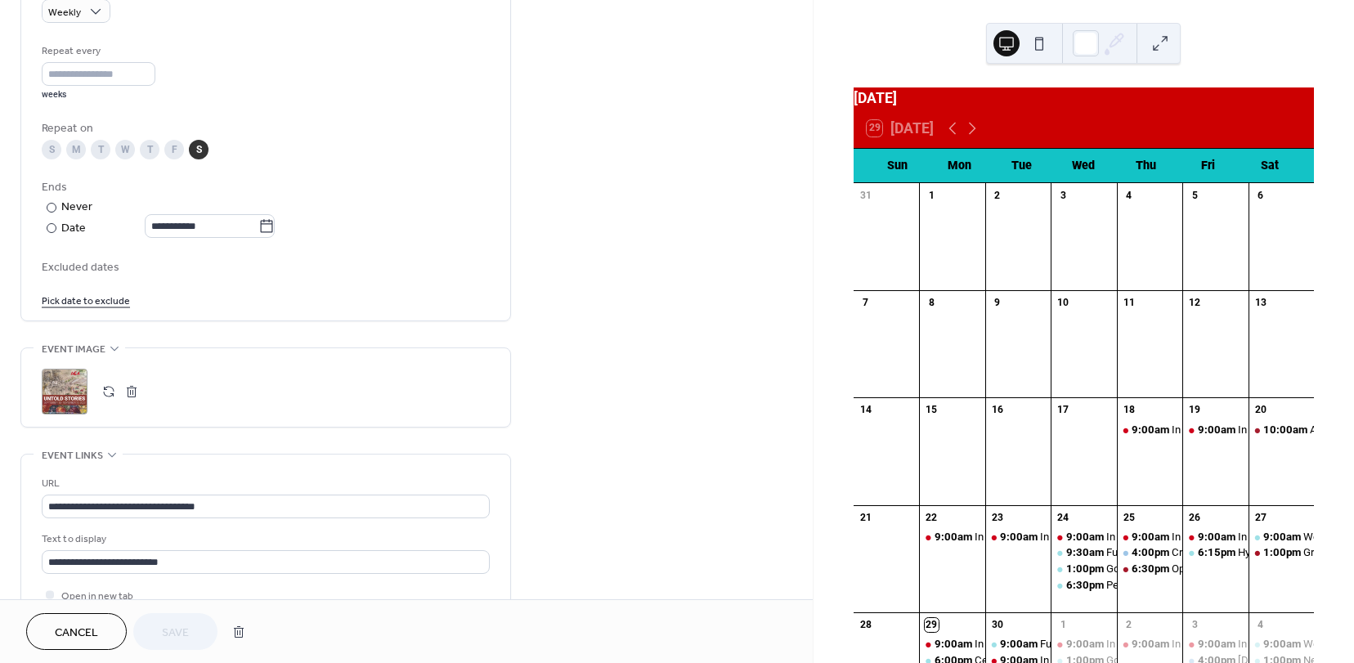
scroll to position [904, 0]
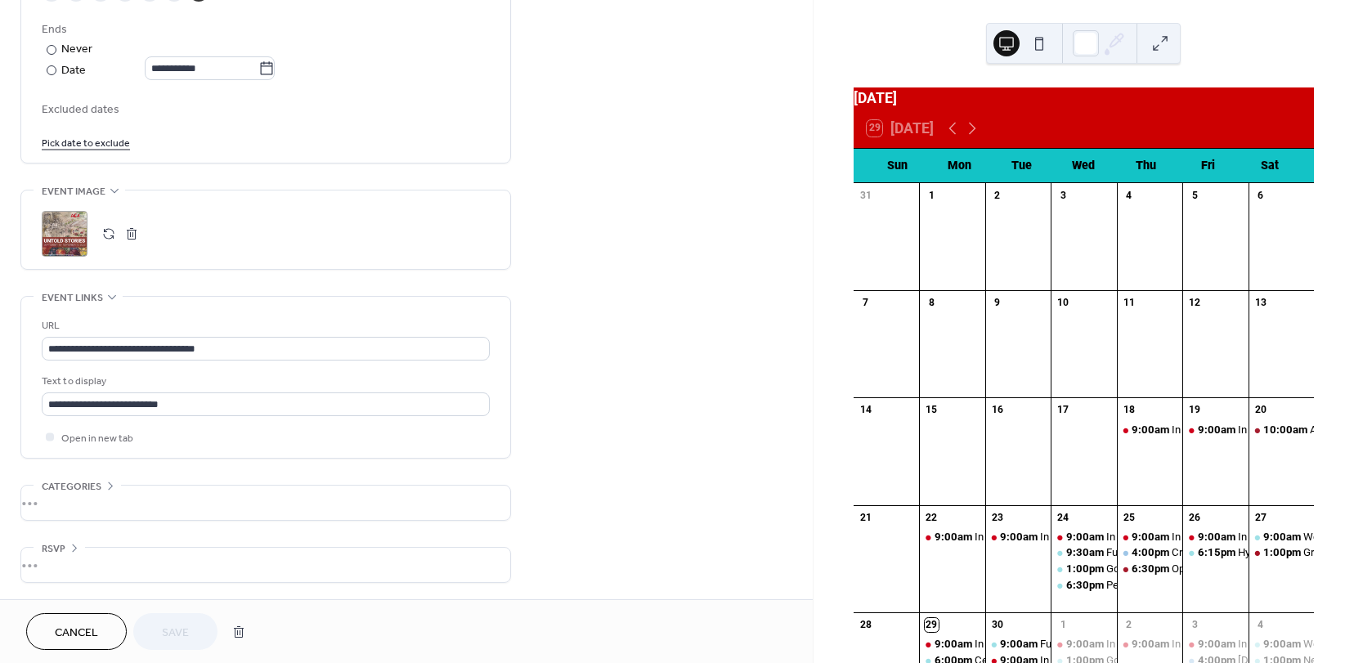
click at [102, 232] on button "button" at bounding box center [108, 233] width 23 height 23
click at [184, 629] on span "Save" at bounding box center [175, 633] width 27 height 17
